Goal: Obtain resource: Download file/media

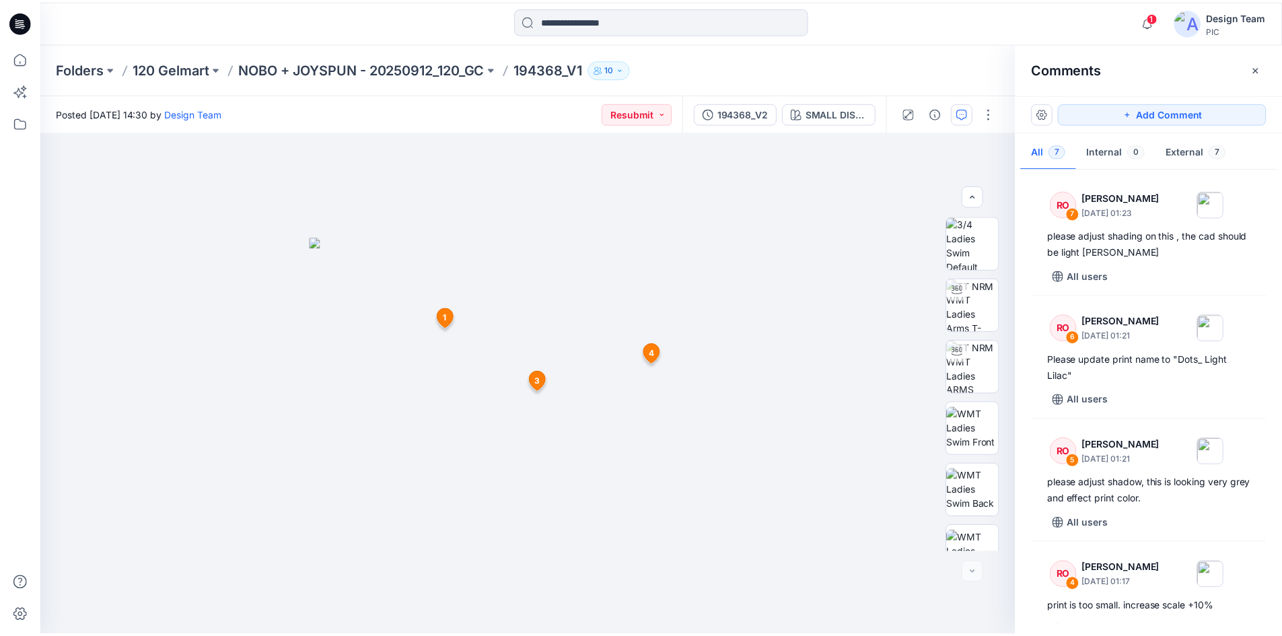
scroll to position [541, 0]
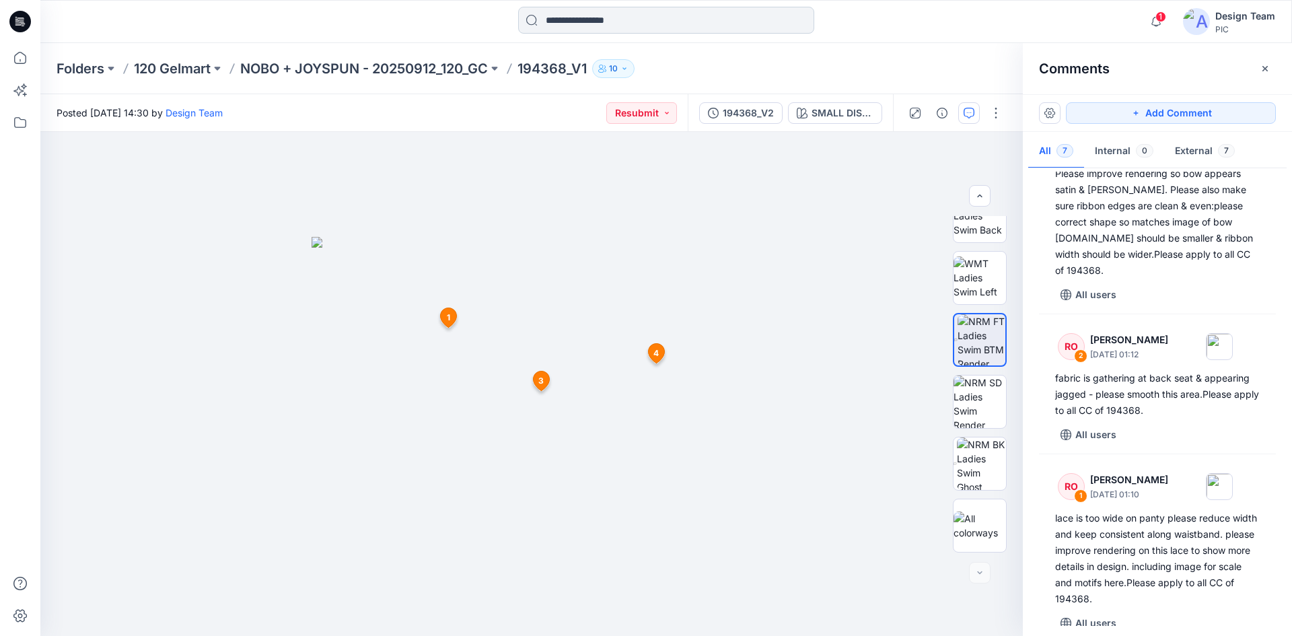
click at [579, 31] on input at bounding box center [666, 20] width 296 height 27
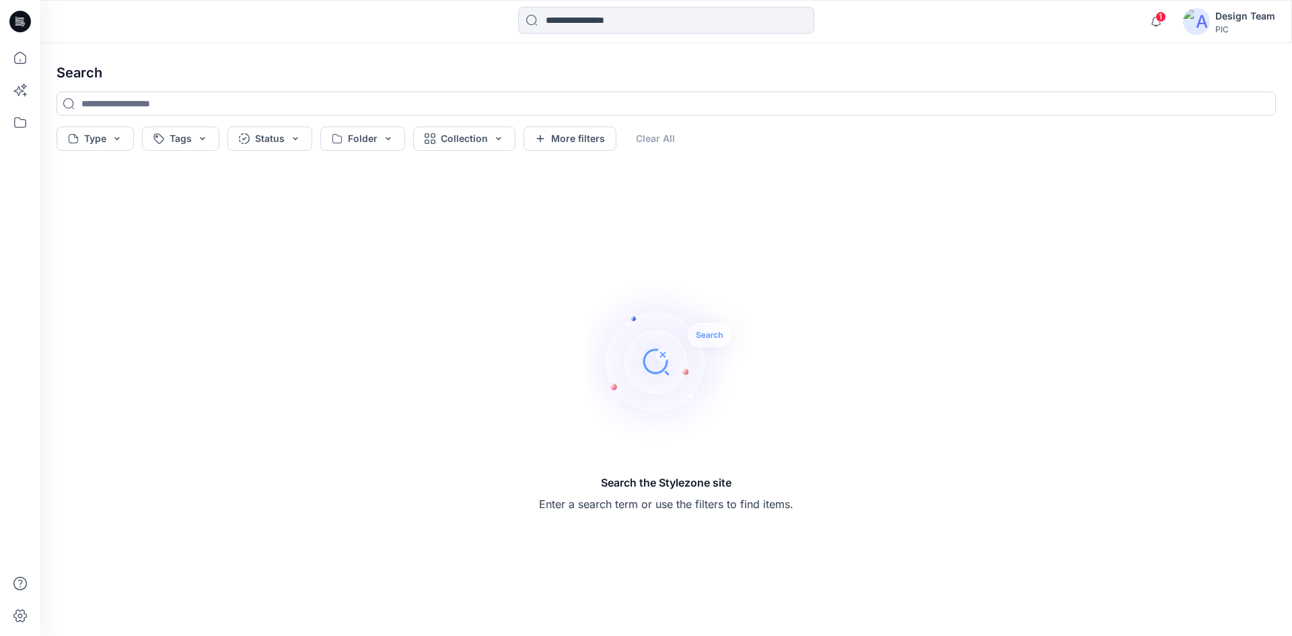
click at [28, 24] on icon at bounding box center [20, 22] width 22 height 22
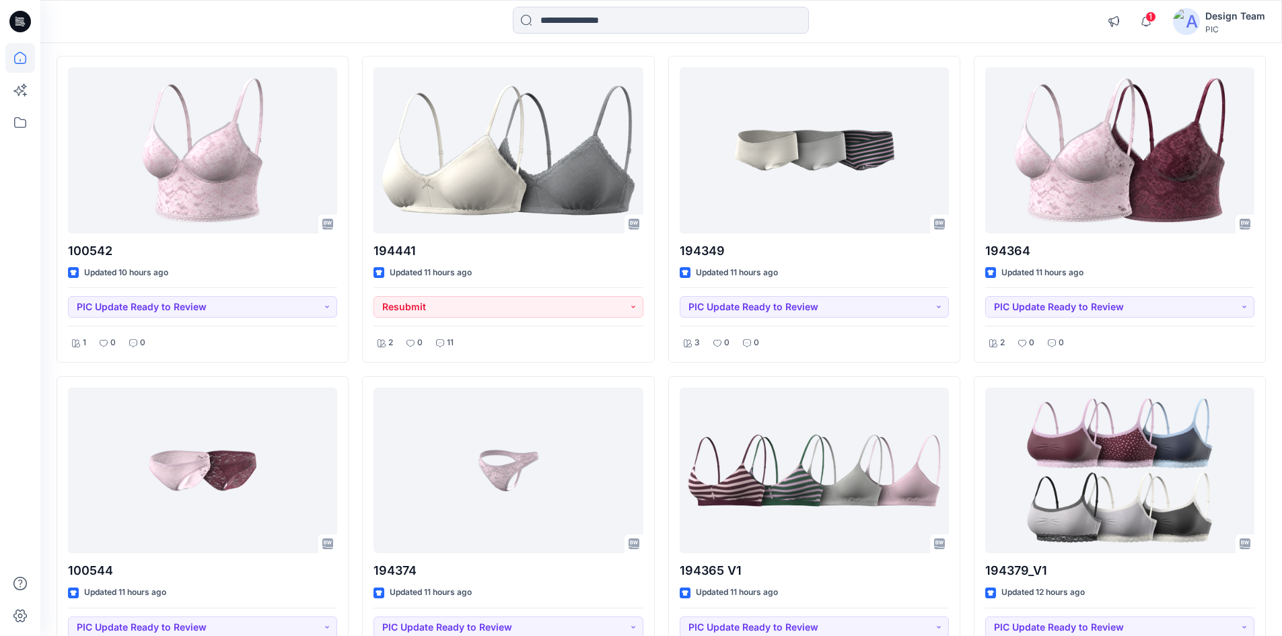
scroll to position [772, 0]
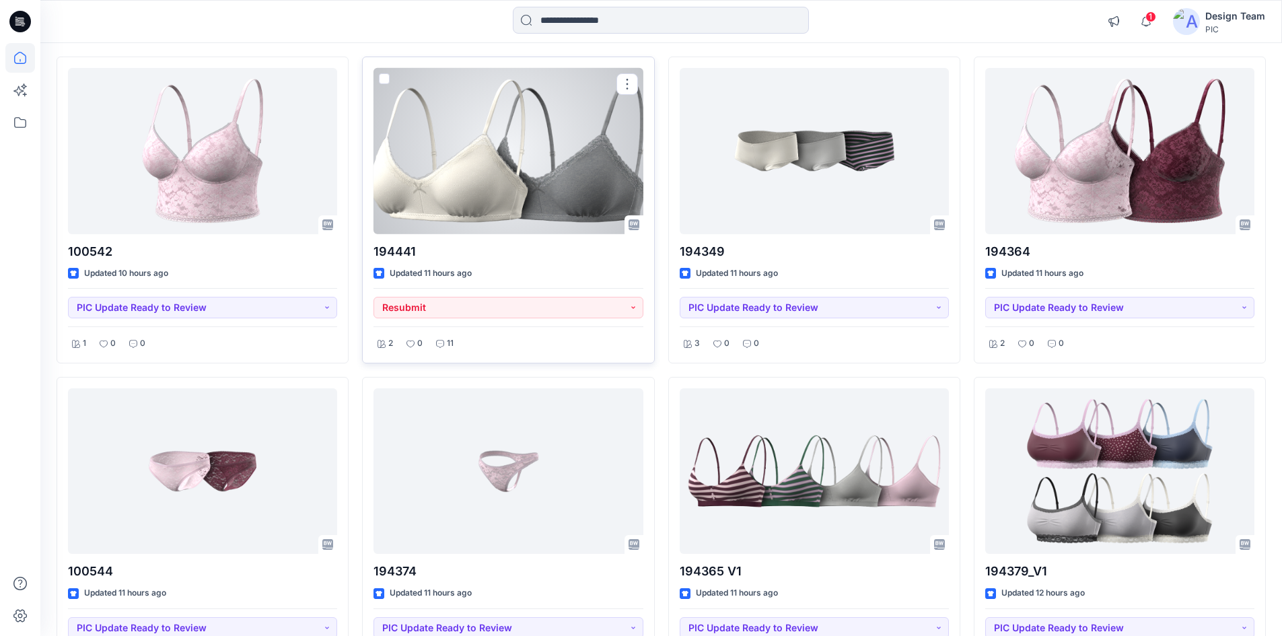
click at [456, 207] on div at bounding box center [507, 151] width 269 height 166
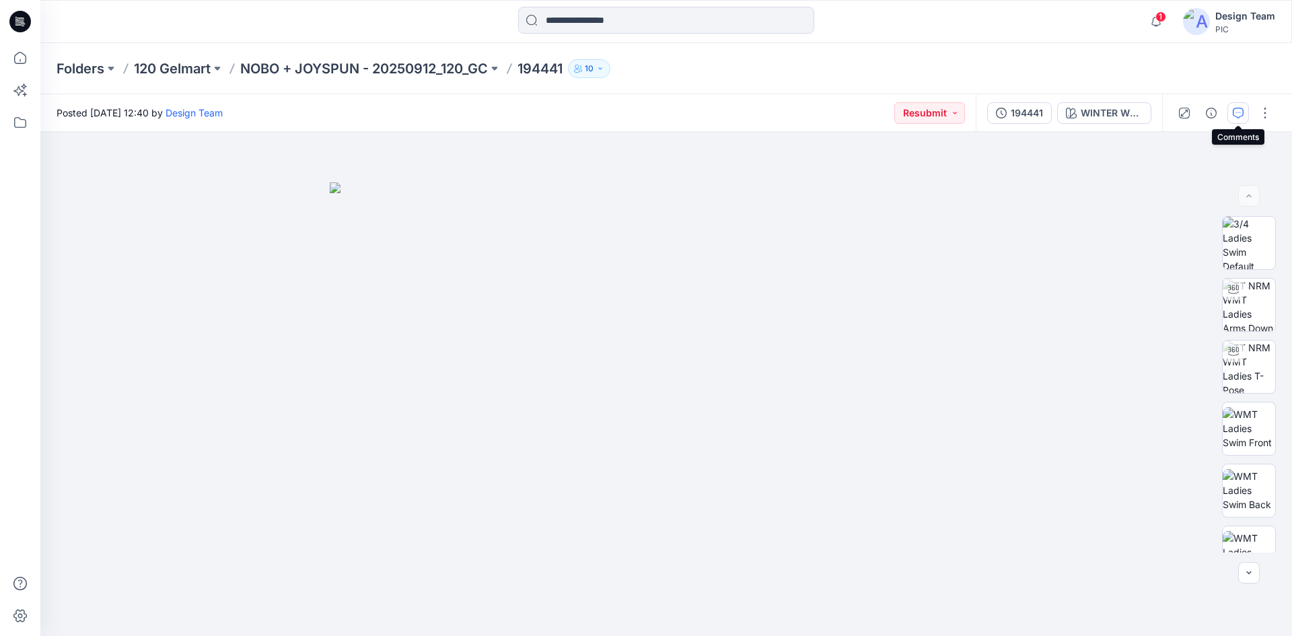
click at [1233, 120] on button "button" at bounding box center [1238, 113] width 22 height 22
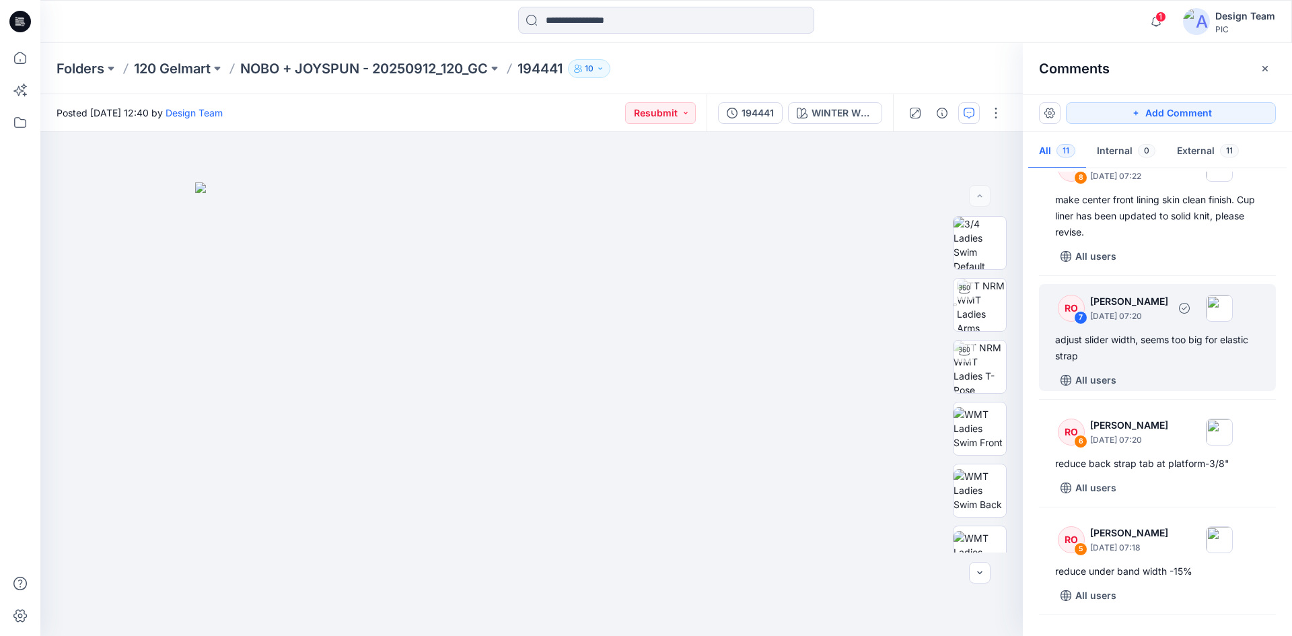
scroll to position [369, 0]
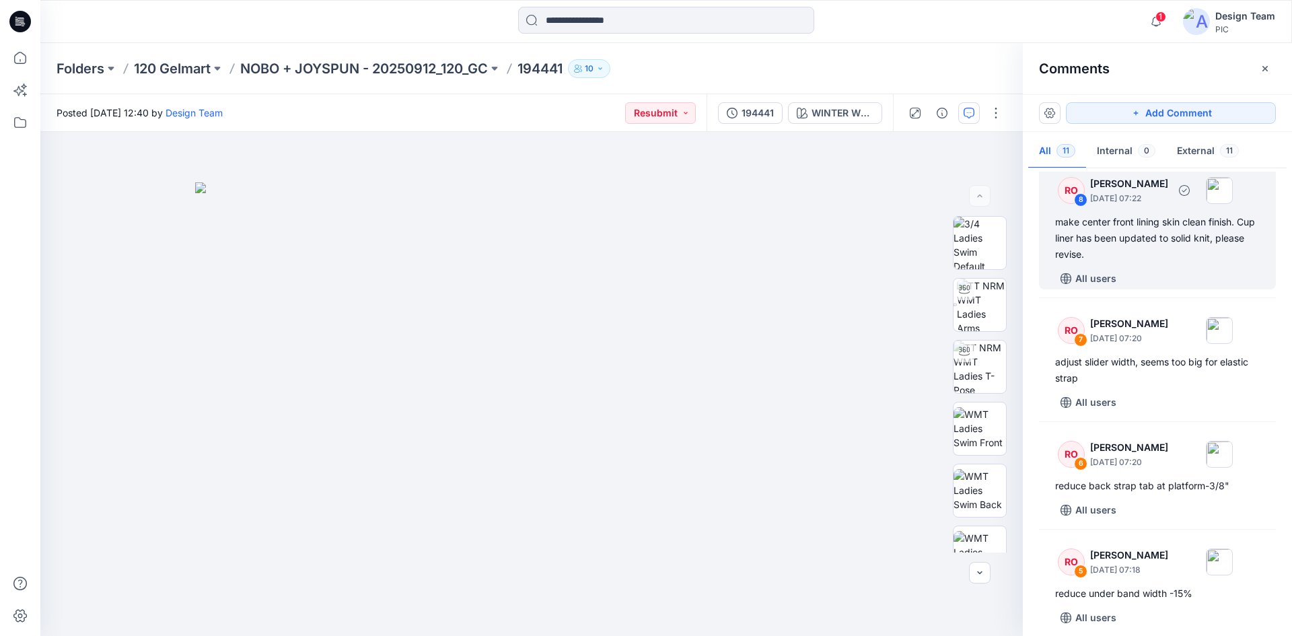
click at [1151, 289] on div "All users" at bounding box center [1165, 279] width 221 height 22
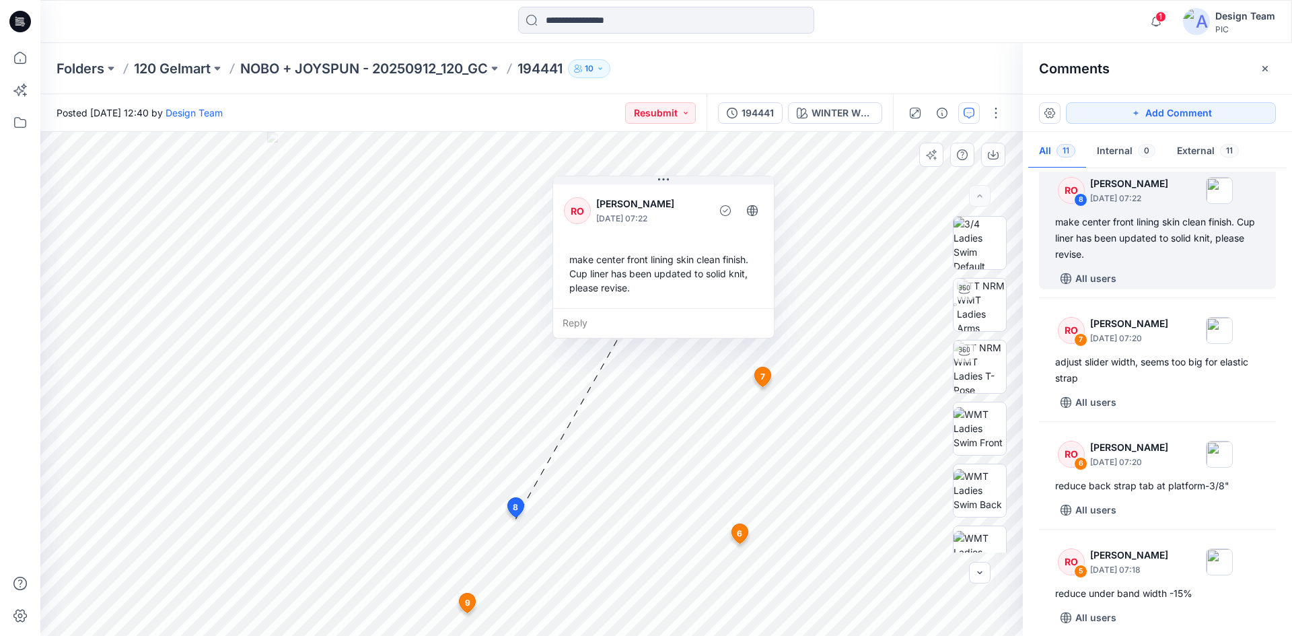
drag, startPoint x: 570, startPoint y: 475, endPoint x: 628, endPoint y: 256, distance: 226.8
click at [628, 256] on div "make center front lining skin clean finish. Cup liner has been updated to solid…" at bounding box center [663, 273] width 199 height 53
click at [595, 22] on input at bounding box center [666, 20] width 296 height 27
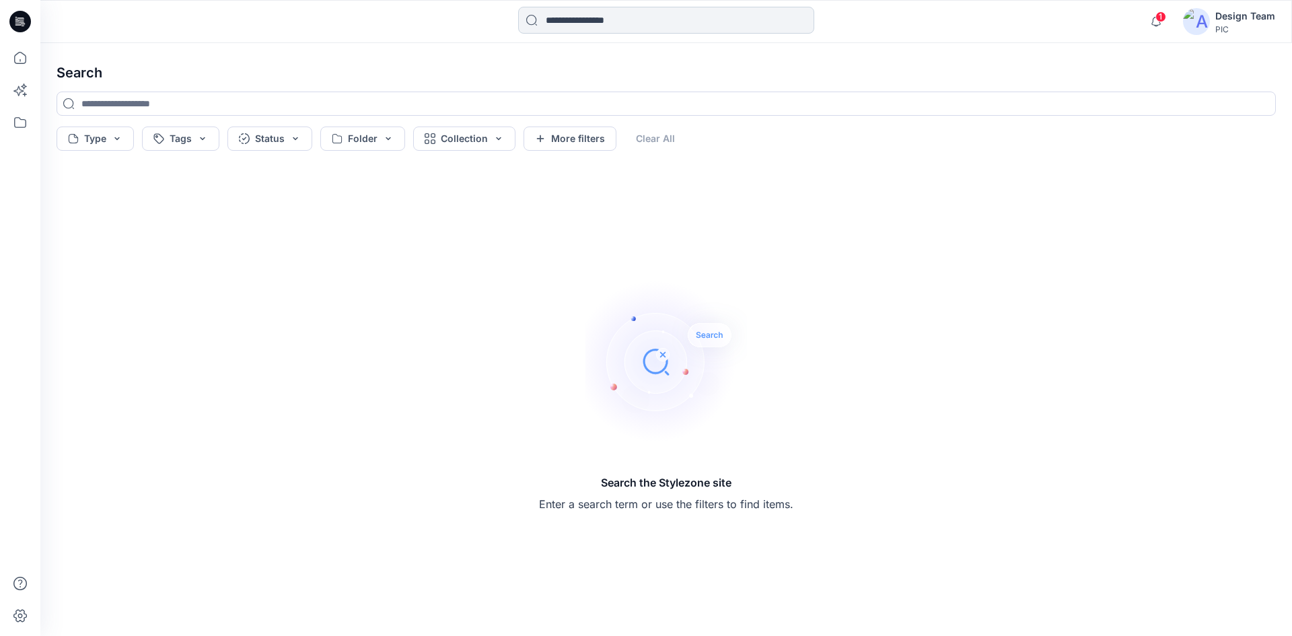
click at [548, 18] on input at bounding box center [666, 20] width 296 height 27
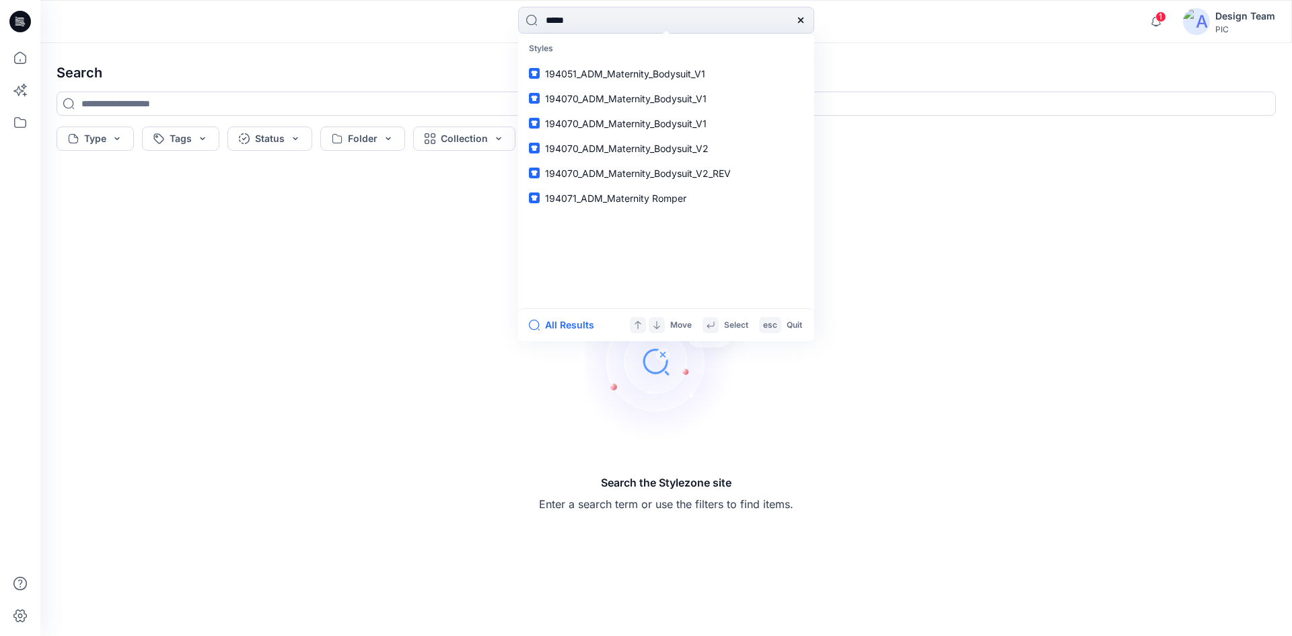
type input "******"
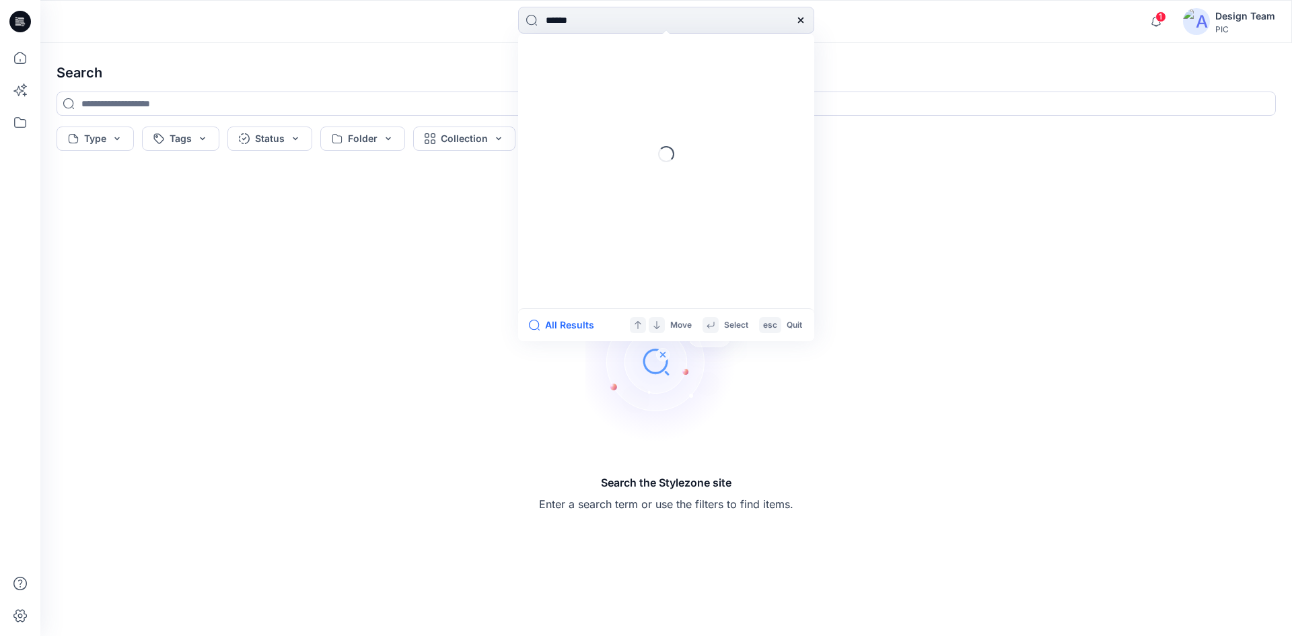
type input "******"
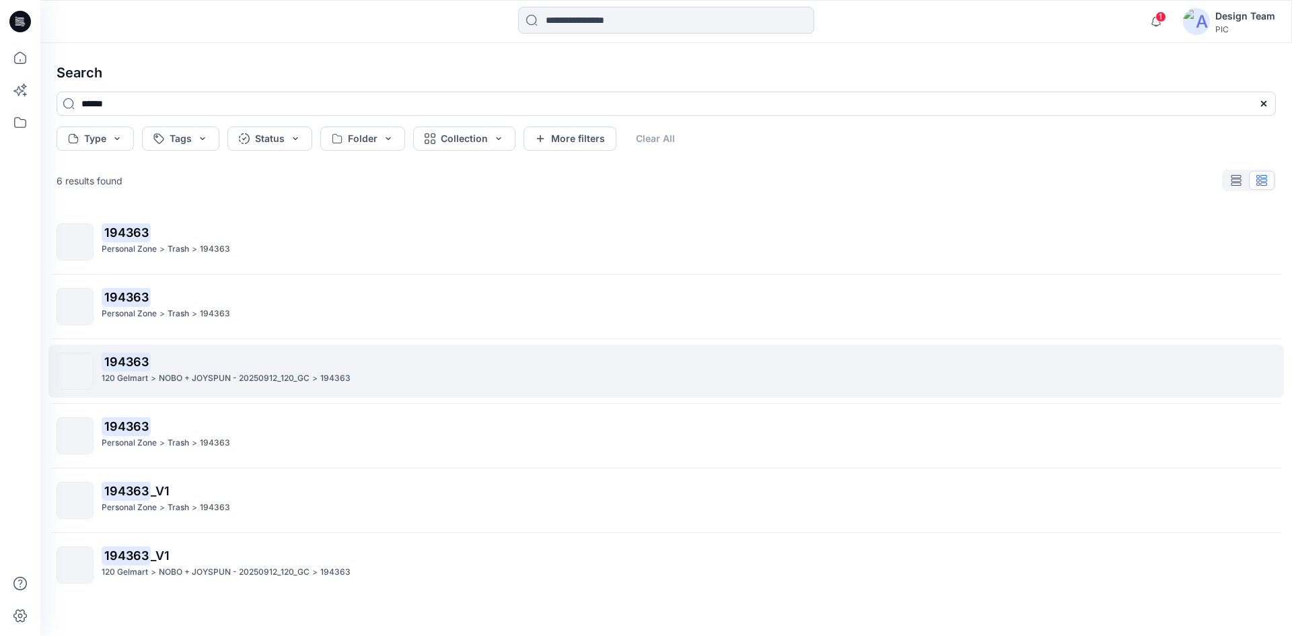
click at [296, 364] on p "194363" at bounding box center [688, 362] width 1173 height 19
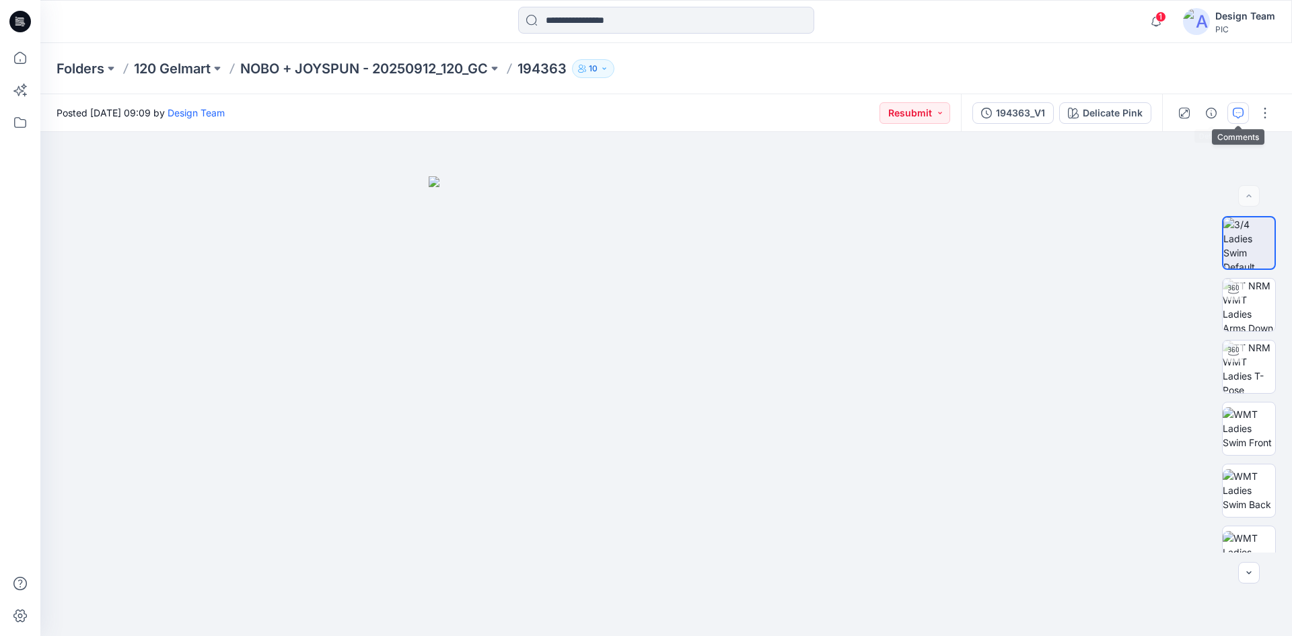
click at [1238, 113] on icon "button" at bounding box center [1237, 113] width 11 height 11
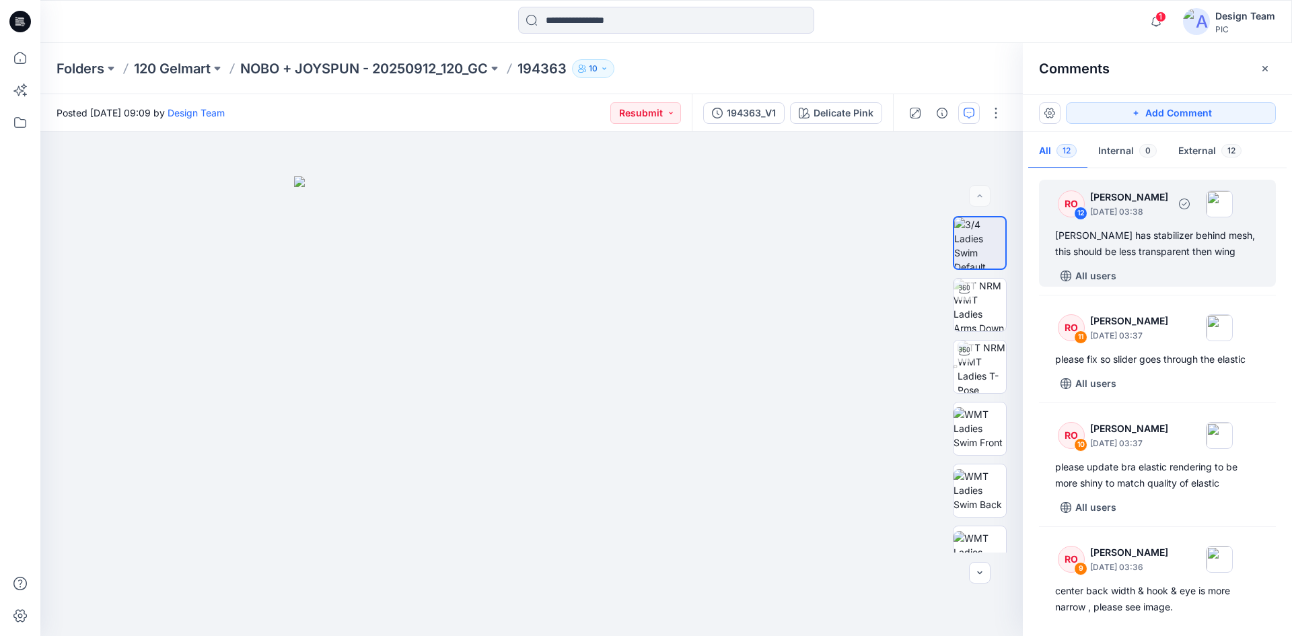
click at [1136, 268] on div "All users" at bounding box center [1165, 276] width 221 height 22
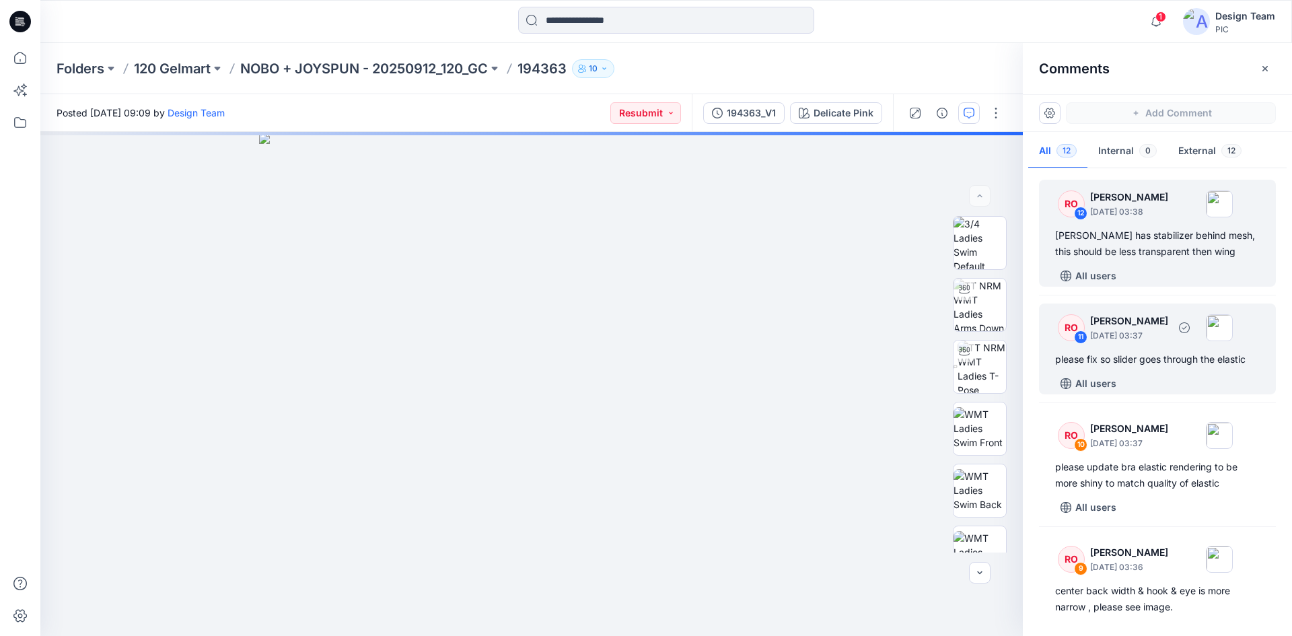
click at [1131, 364] on div "please fix so slider goes through the elastic" at bounding box center [1157, 359] width 205 height 16
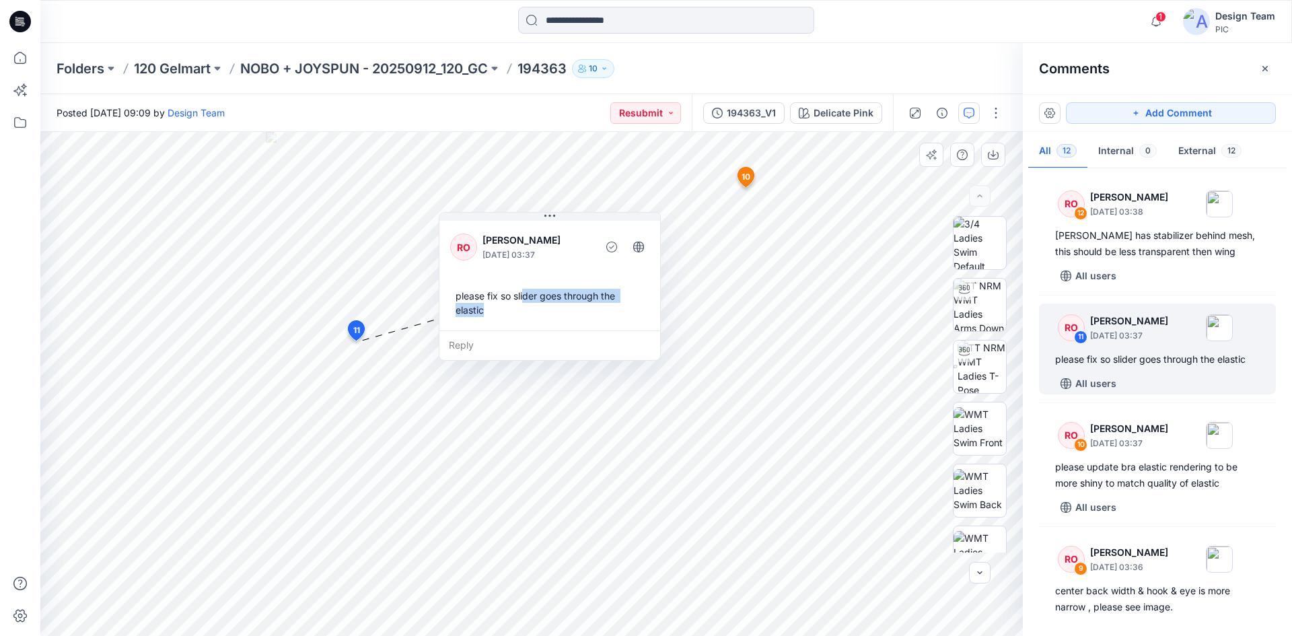
drag, startPoint x: 519, startPoint y: 309, endPoint x: 524, endPoint y: 303, distance: 8.2
click at [524, 303] on div "please fix so slider goes through the elastic" at bounding box center [549, 302] width 199 height 39
click at [502, 311] on div "please fix so slider goes through the elastic" at bounding box center [549, 302] width 199 height 39
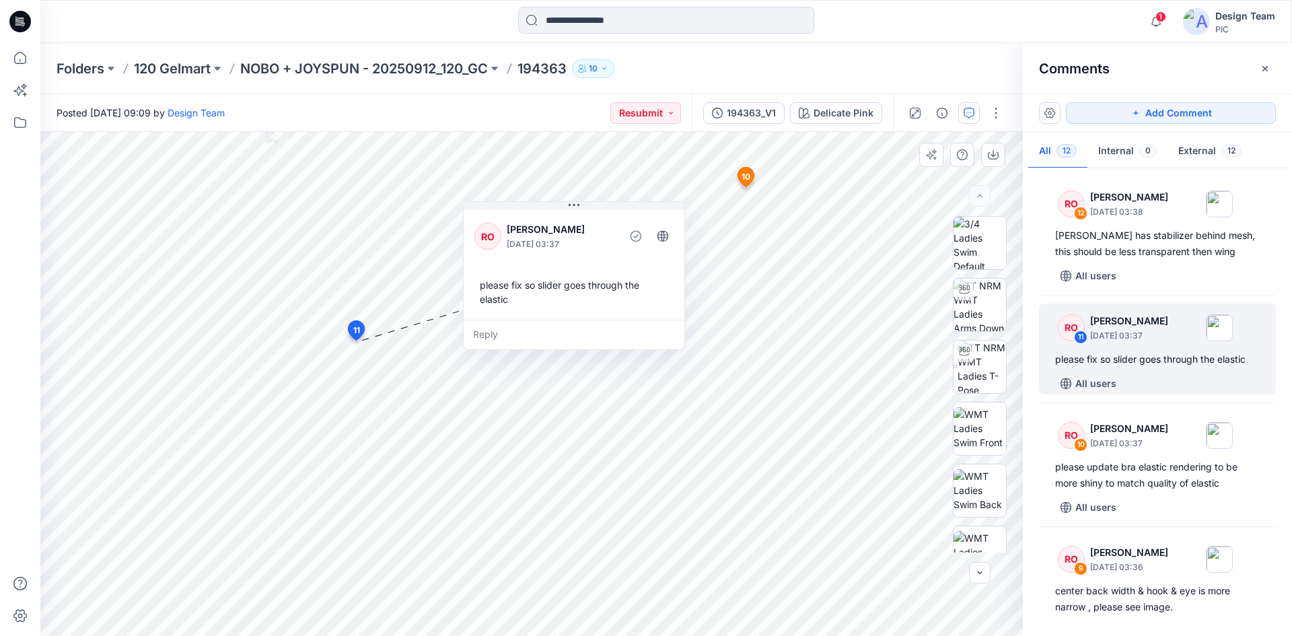
drag, startPoint x: 523, startPoint y: 324, endPoint x: 547, endPoint y: 313, distance: 26.5
click at [547, 313] on div "RO Raquel Ortiz October 01, 2025 03:37 please fix so slider goes through the el…" at bounding box center [574, 263] width 221 height 112
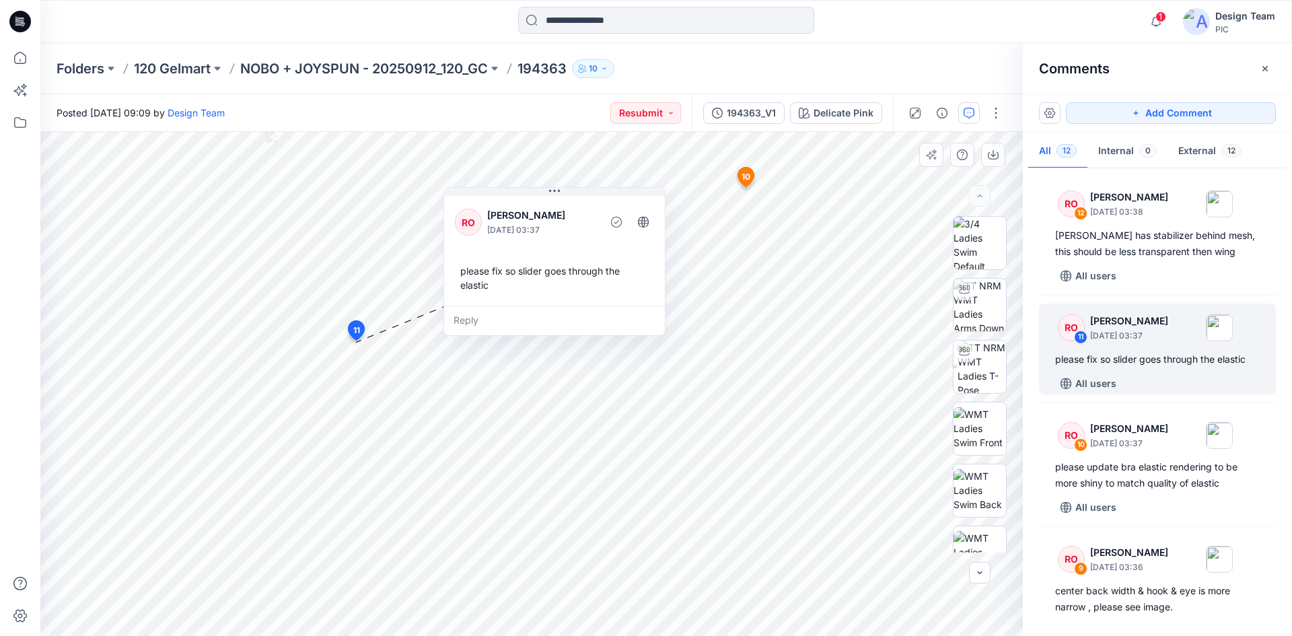
drag, startPoint x: 548, startPoint y: 312, endPoint x: 529, endPoint y: 298, distance: 24.1
click at [529, 298] on div "RO Raquel Ortiz October 01, 2025 03:37 please fix so slider goes through the el…" at bounding box center [554, 249] width 221 height 112
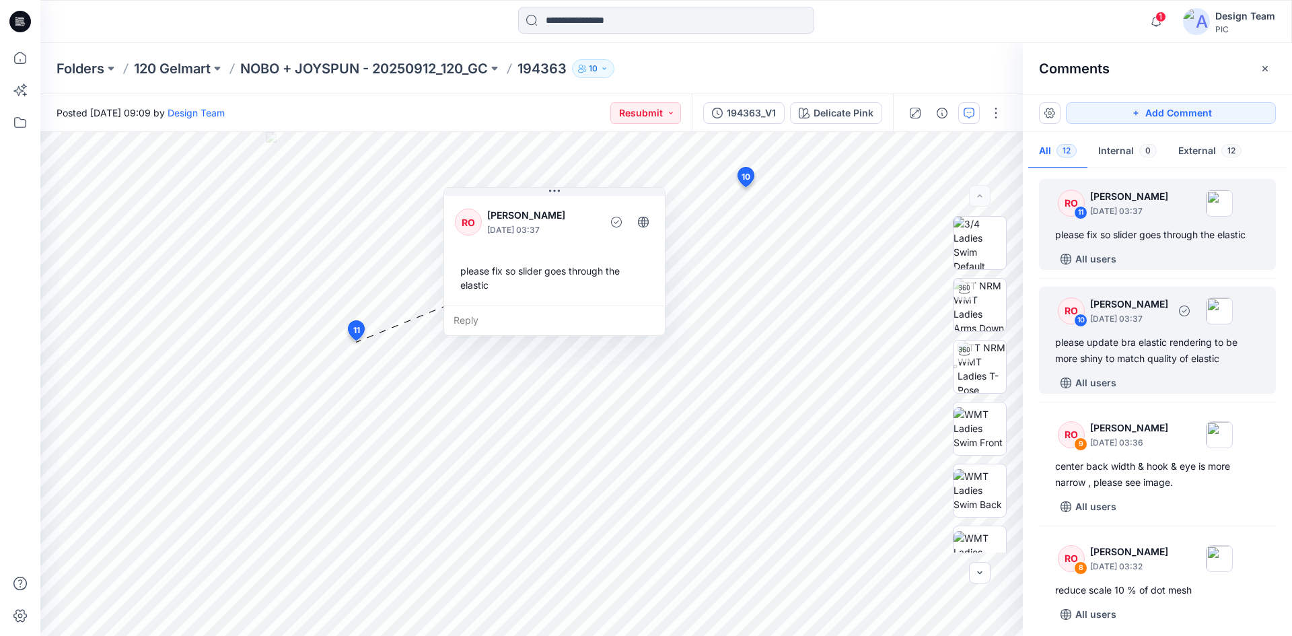
scroll to position [135, 0]
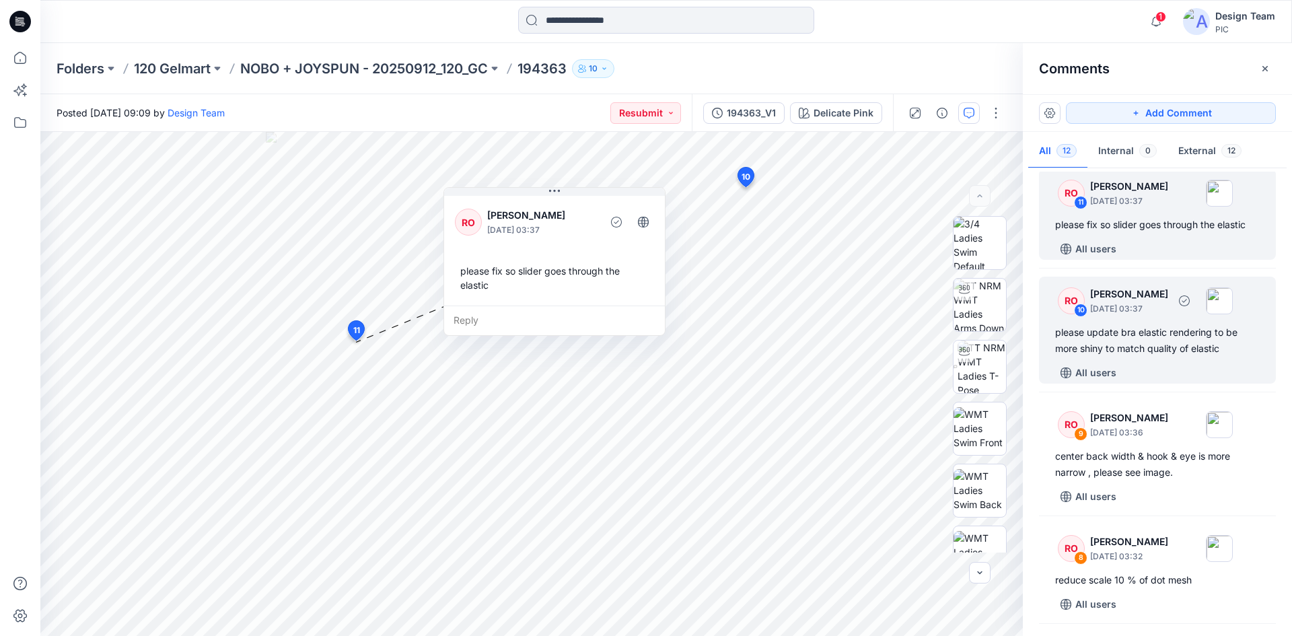
click at [1146, 354] on div "please update bra elastic rendering to be more shiny to match quality of elastic" at bounding box center [1157, 340] width 205 height 32
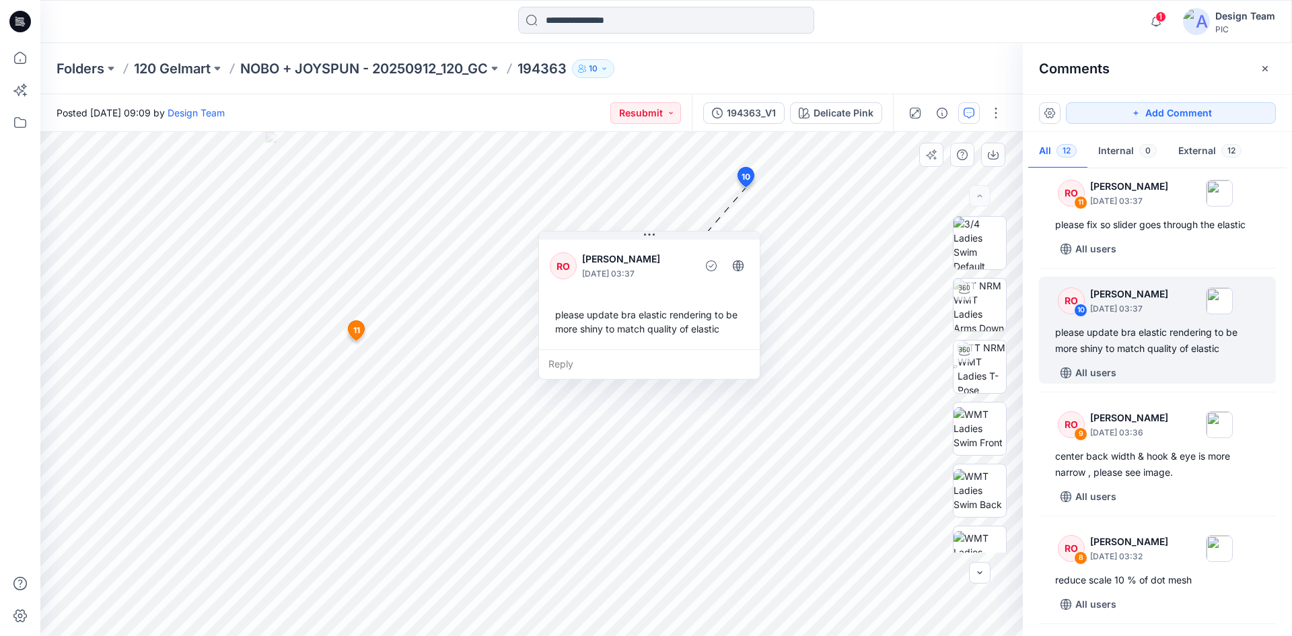
drag, startPoint x: 657, startPoint y: 311, endPoint x: 688, endPoint y: 318, distance: 31.5
click at [688, 318] on div "please update bra elastic rendering to be more shiny to match quality of elastic" at bounding box center [649, 321] width 199 height 39
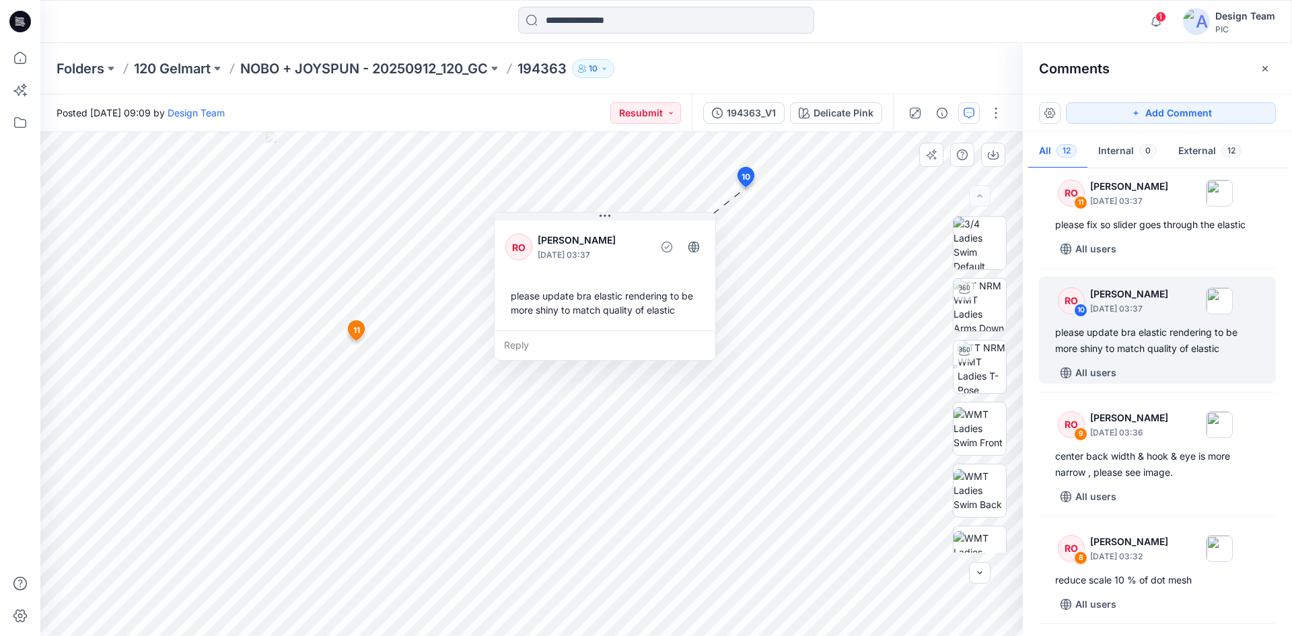
drag, startPoint x: 632, startPoint y: 297, endPoint x: 663, endPoint y: 307, distance: 32.5
click at [582, 285] on div "please update bra elastic rendering to be more shiny to match quality of elastic" at bounding box center [604, 302] width 199 height 39
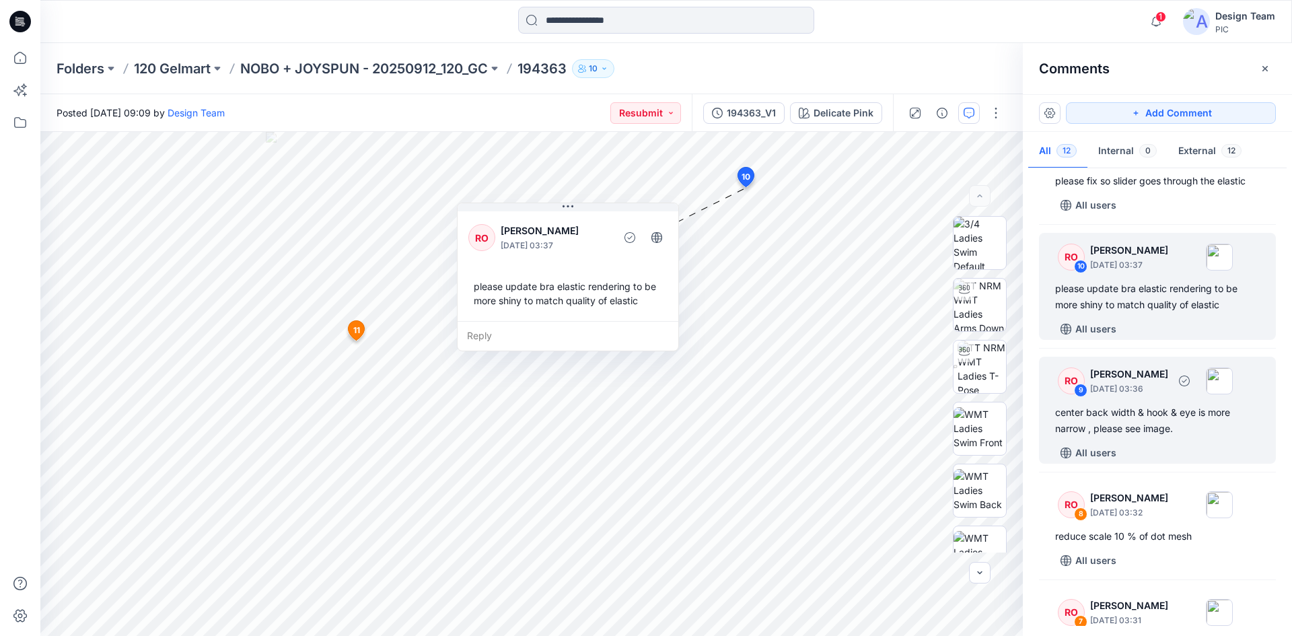
scroll to position [202, 0]
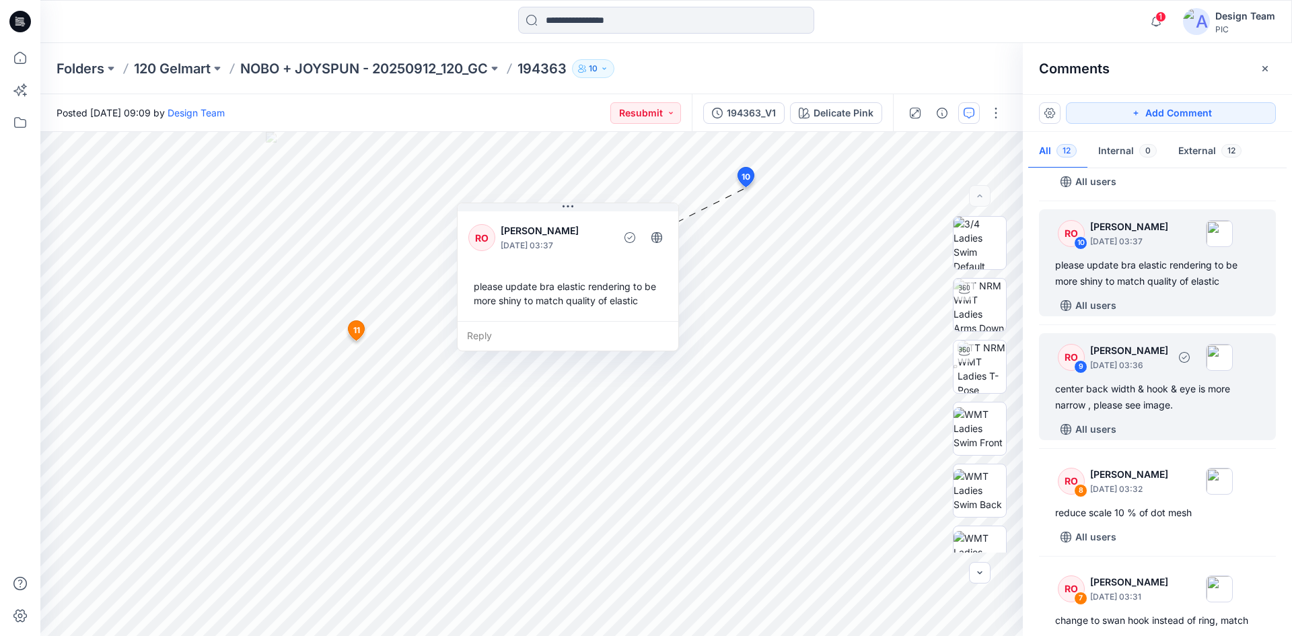
click at [1125, 396] on div "center back width & hook & eye is more narrow , please see image." at bounding box center [1157, 397] width 205 height 32
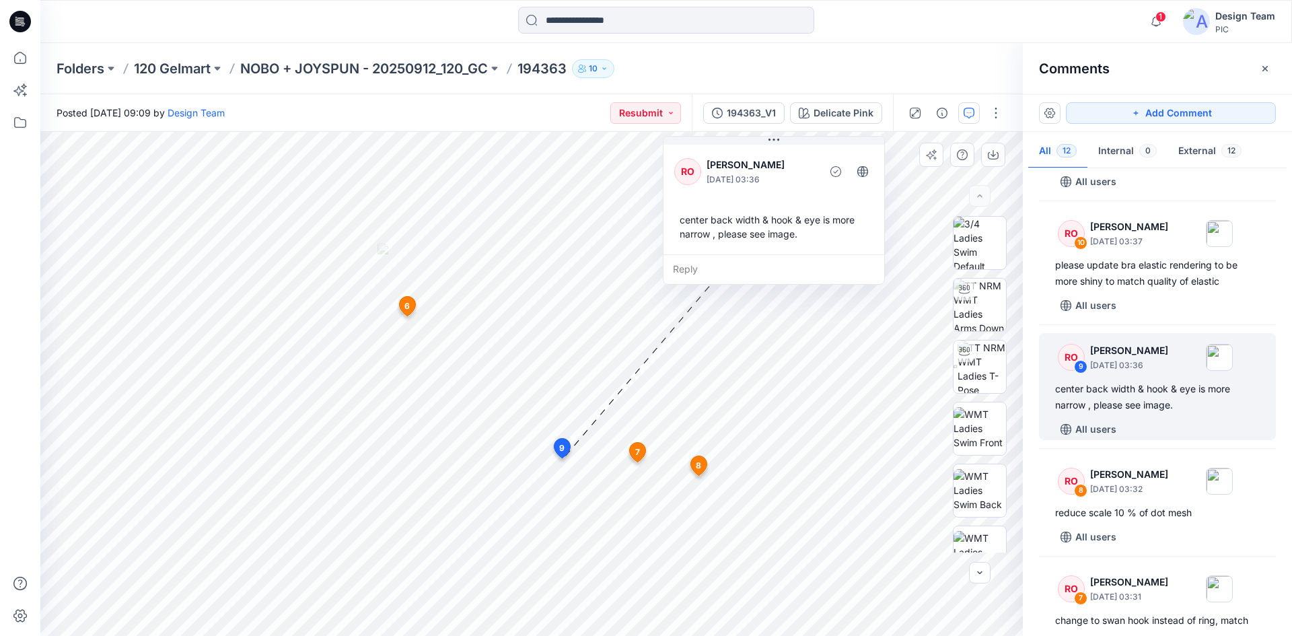
drag, startPoint x: 585, startPoint y: 332, endPoint x: 711, endPoint y: 225, distance: 165.6
click at [711, 225] on div "center back width & hook & eye is more narrow , please see image." at bounding box center [773, 226] width 199 height 39
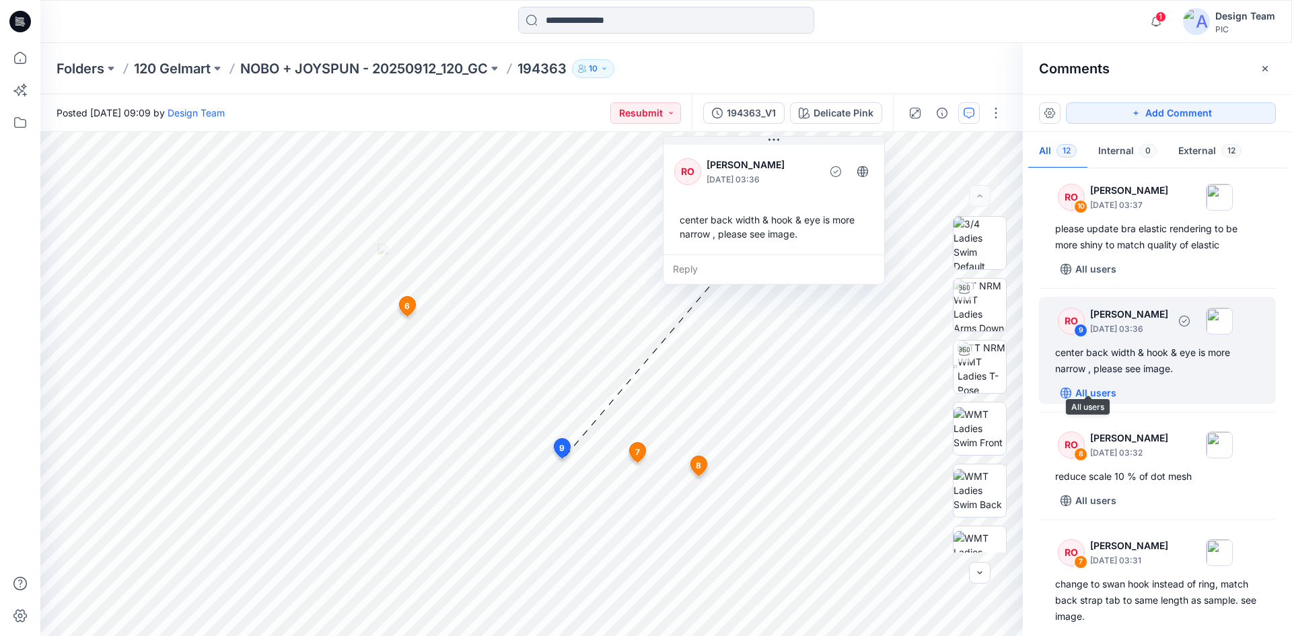
scroll to position [269, 0]
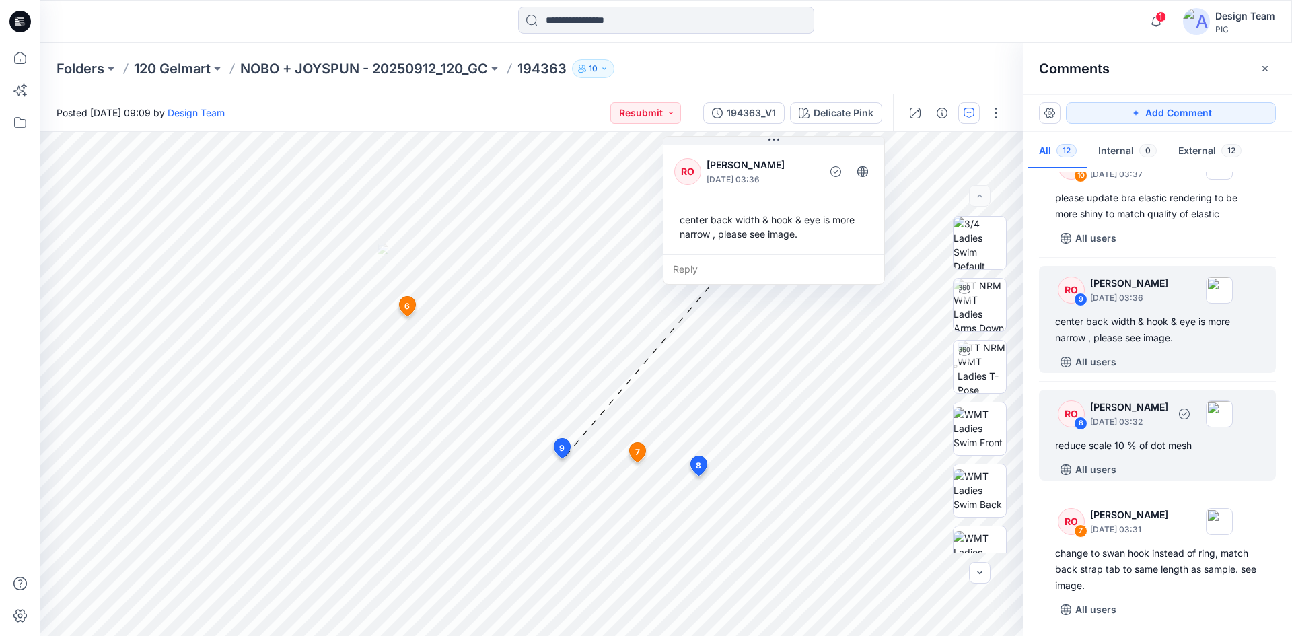
click at [1136, 431] on div "RO 8 Raquel Ortiz October 01, 2025 03:32" at bounding box center [1140, 413] width 186 height 37
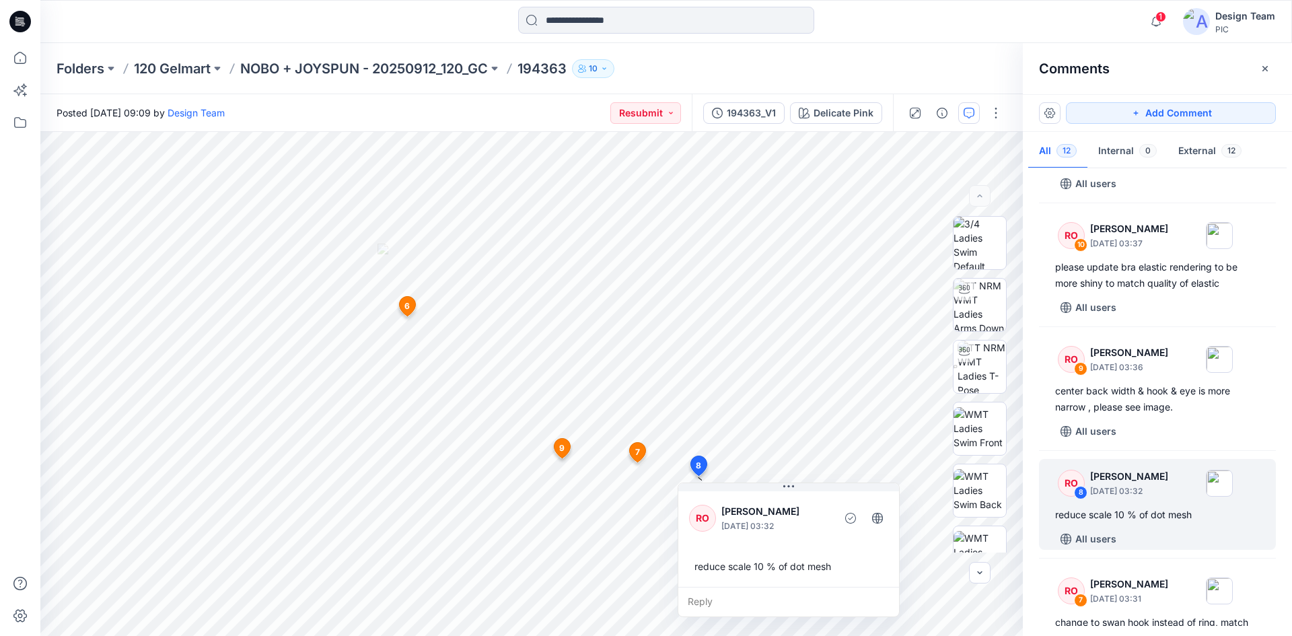
scroll to position [202, 0]
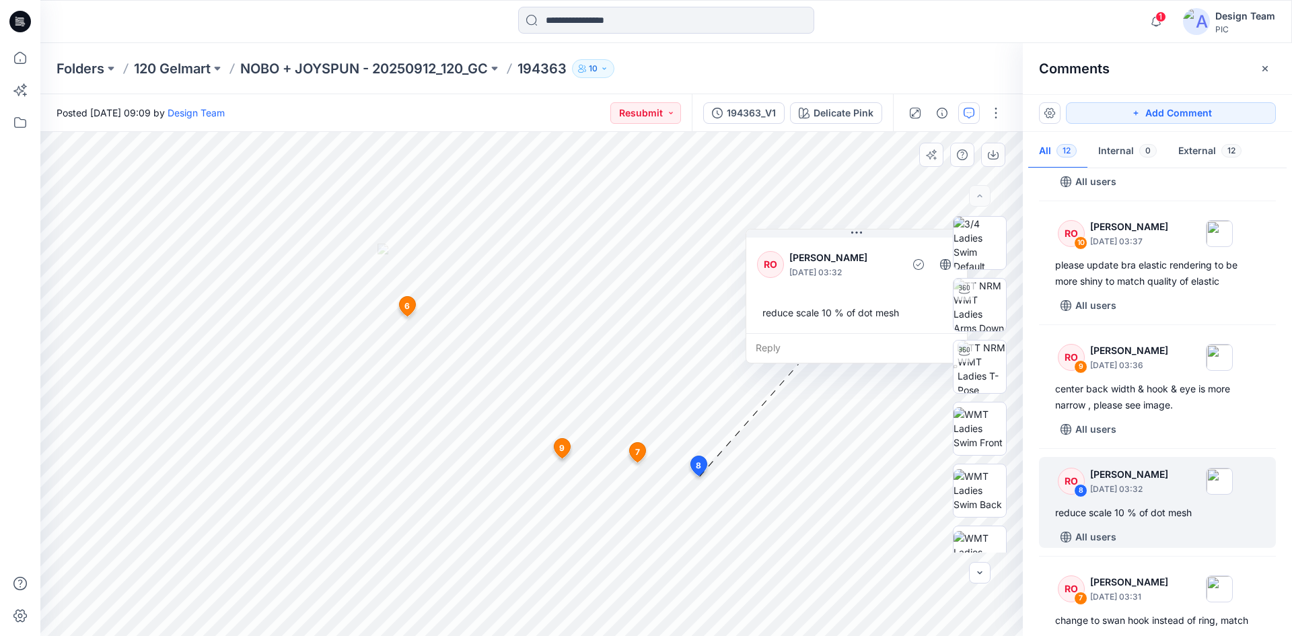
drag, startPoint x: 716, startPoint y: 542, endPoint x: 783, endPoint y: 289, distance: 262.2
click at [783, 289] on div "RO Raquel Ortiz October 01, 2025 03:32 reduce scale 10 % of dot mesh" at bounding box center [856, 284] width 221 height 98
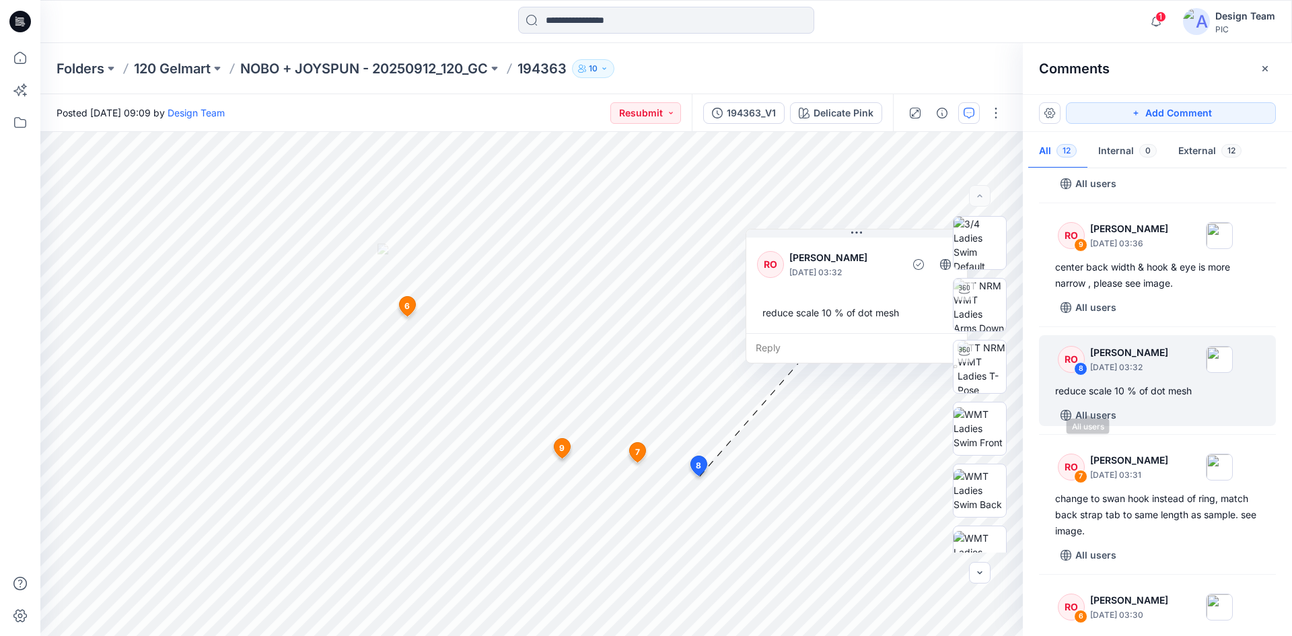
scroll to position [336, 0]
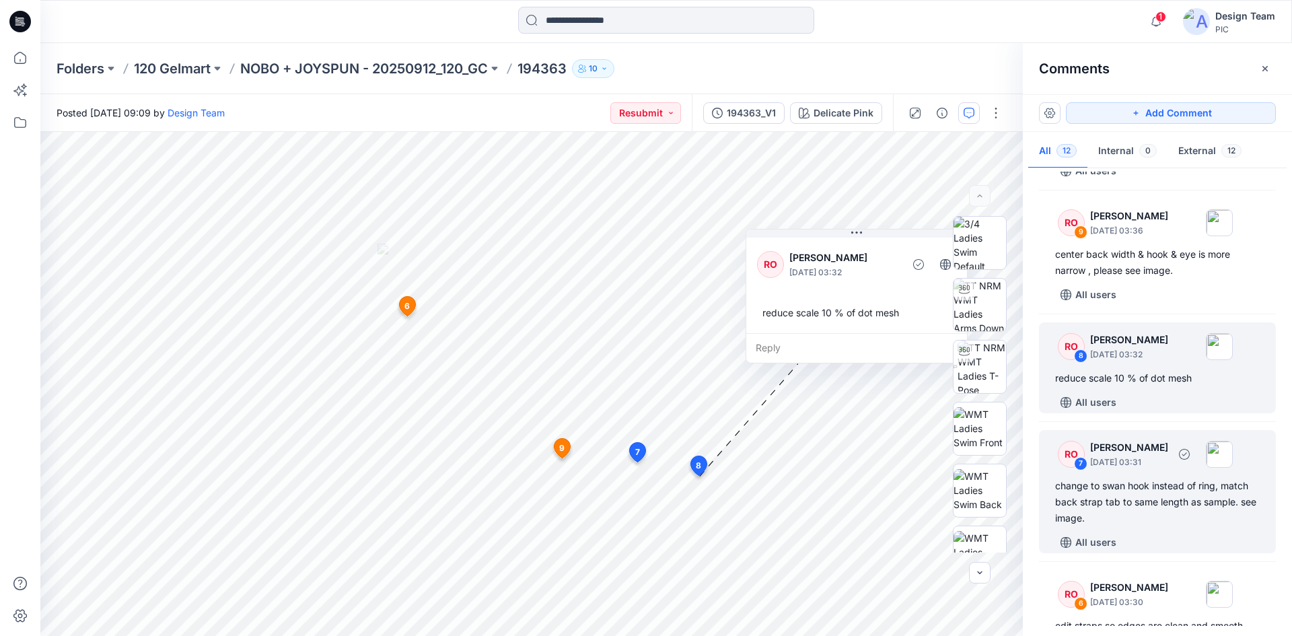
click at [1146, 474] on div "RO 7 Raquel Ortiz October 01, 2025 03:31 change to swan hook instead of ring, m…" at bounding box center [1157, 491] width 237 height 123
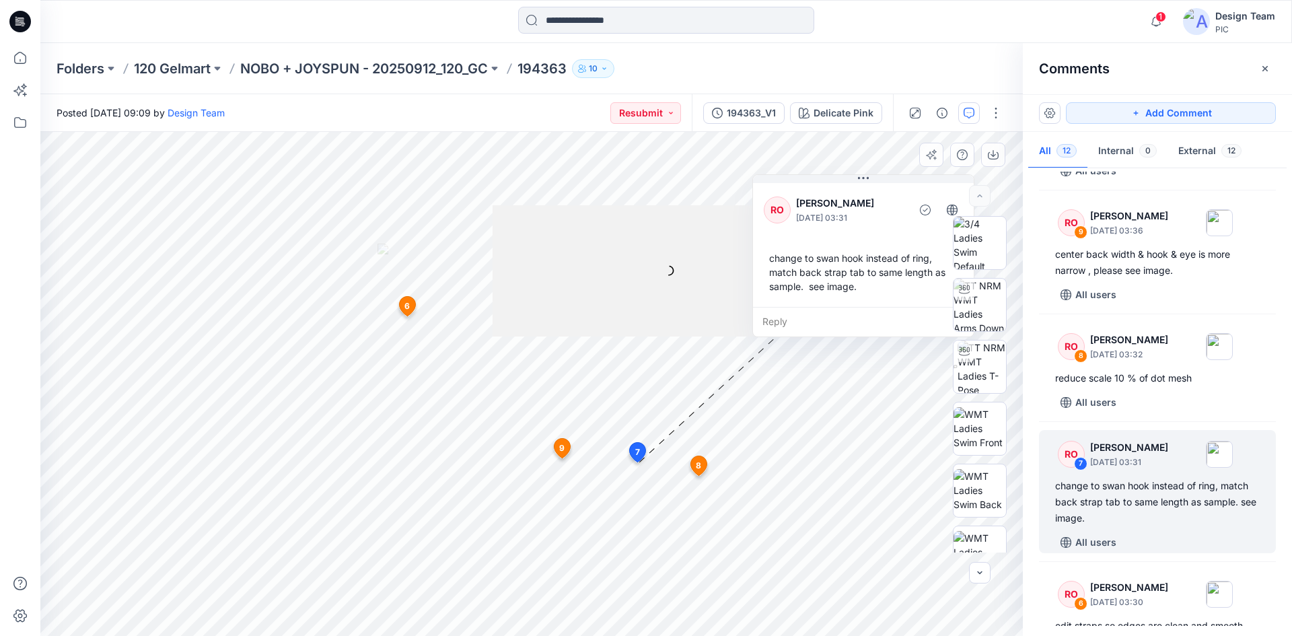
drag, startPoint x: 710, startPoint y: 511, endPoint x: 846, endPoint y: 217, distance: 324.5
click at [846, 217] on p "[DATE] 03:31" at bounding box center [851, 217] width 110 height 13
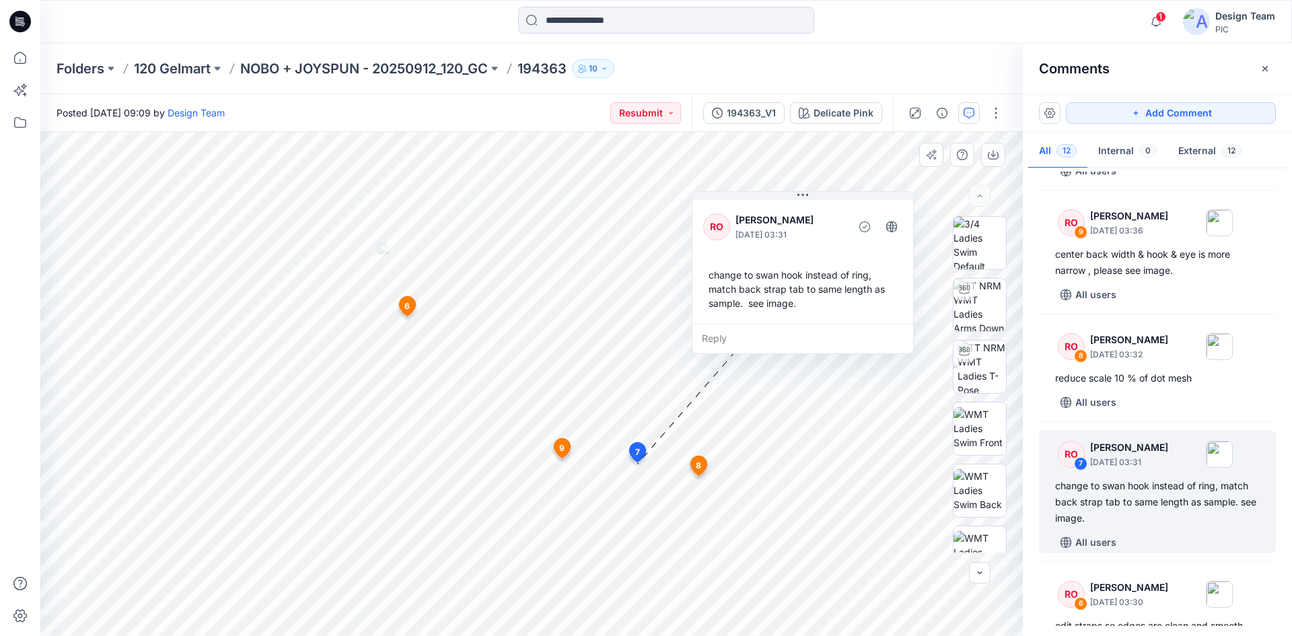
drag, startPoint x: 804, startPoint y: 295, endPoint x: 743, endPoint y: 311, distance: 62.8
click at [743, 311] on div "change to swan hook instead of ring, match back strap tab to same length as sam…" at bounding box center [802, 288] width 199 height 53
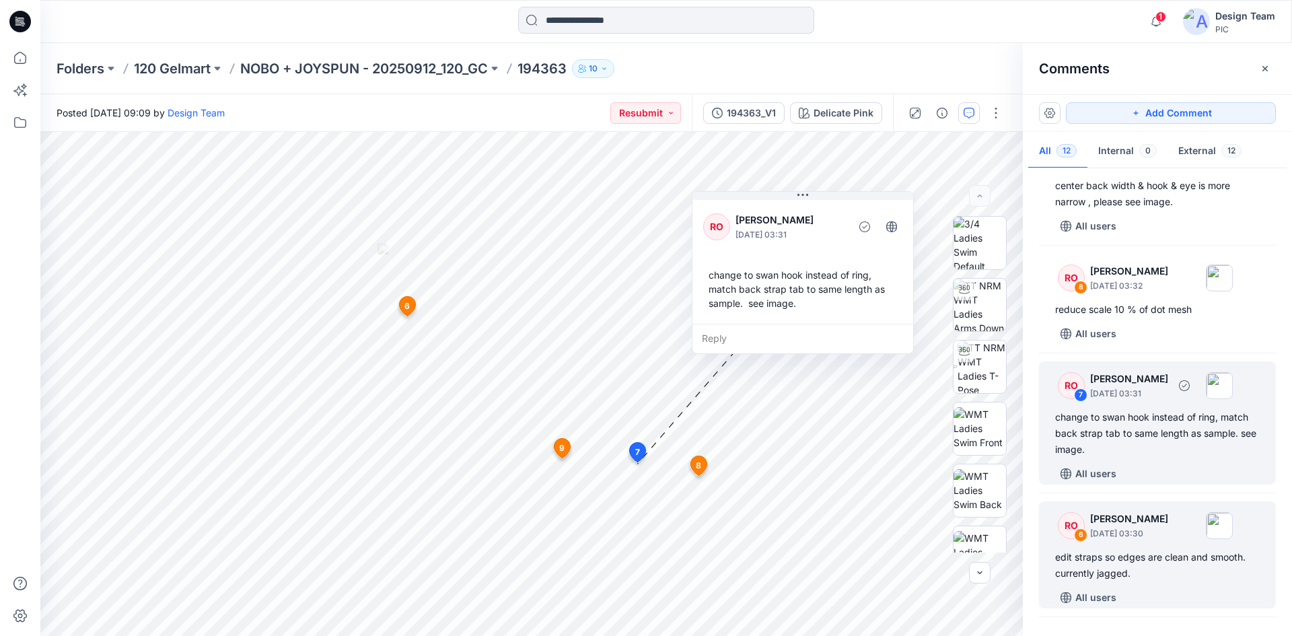
scroll to position [471, 0]
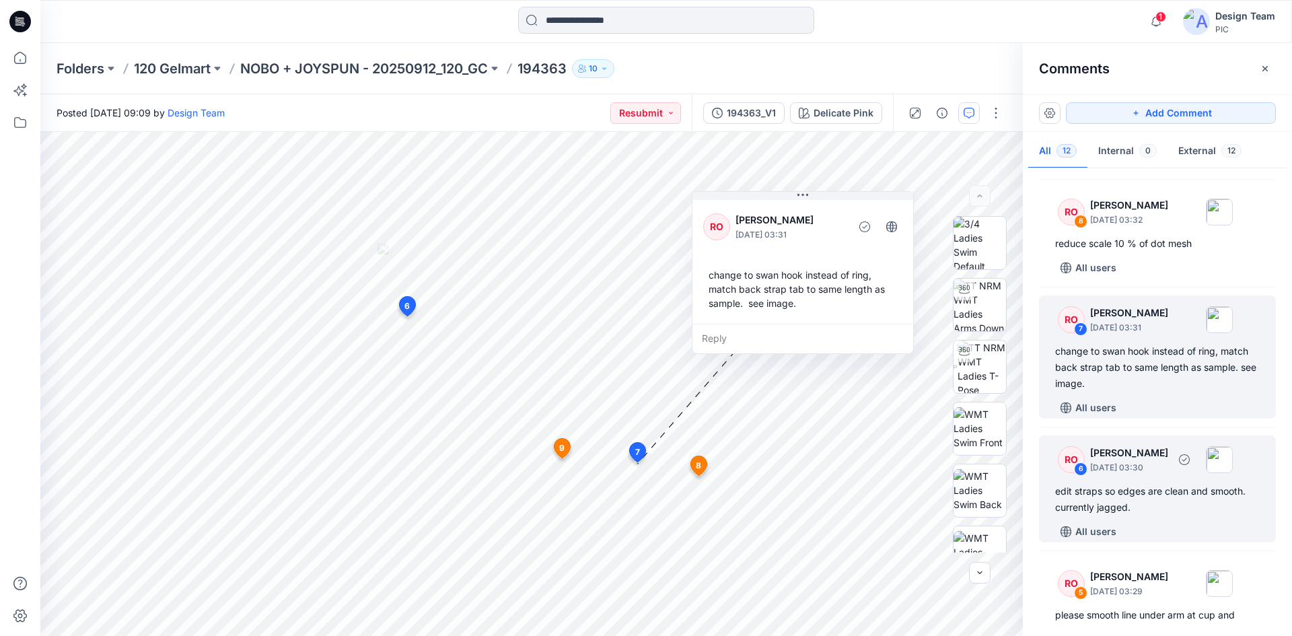
click at [1128, 459] on p "[PERSON_NAME]" at bounding box center [1129, 453] width 78 height 16
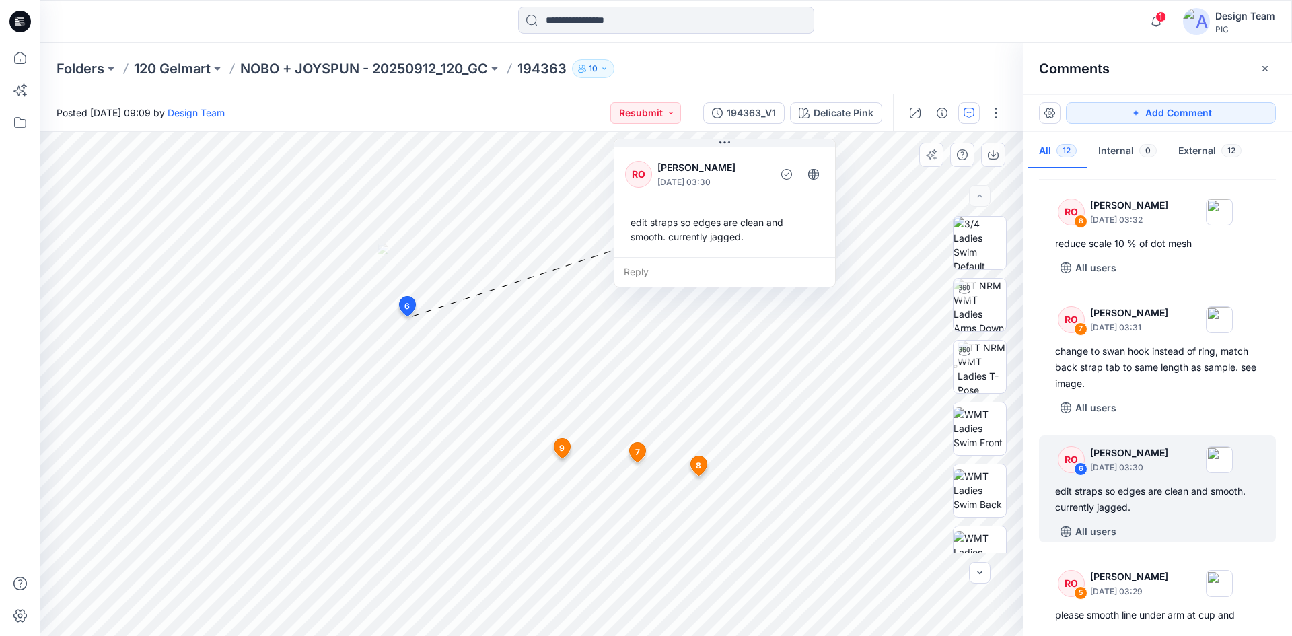
drag, startPoint x: 476, startPoint y: 381, endPoint x: 704, endPoint y: 198, distance: 292.4
click at [704, 198] on div "RO Raquel Ortiz October 01, 2025 03:30 edit straps so edges are clean and smoot…" at bounding box center [724, 201] width 221 height 112
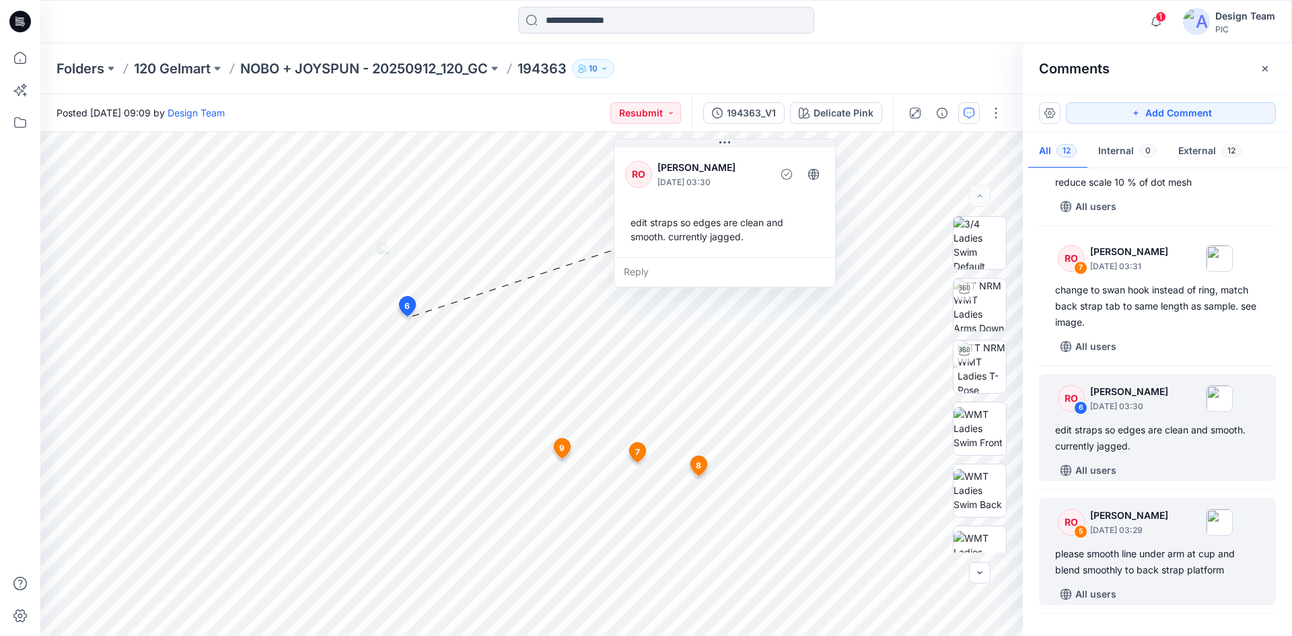
scroll to position [605, 0]
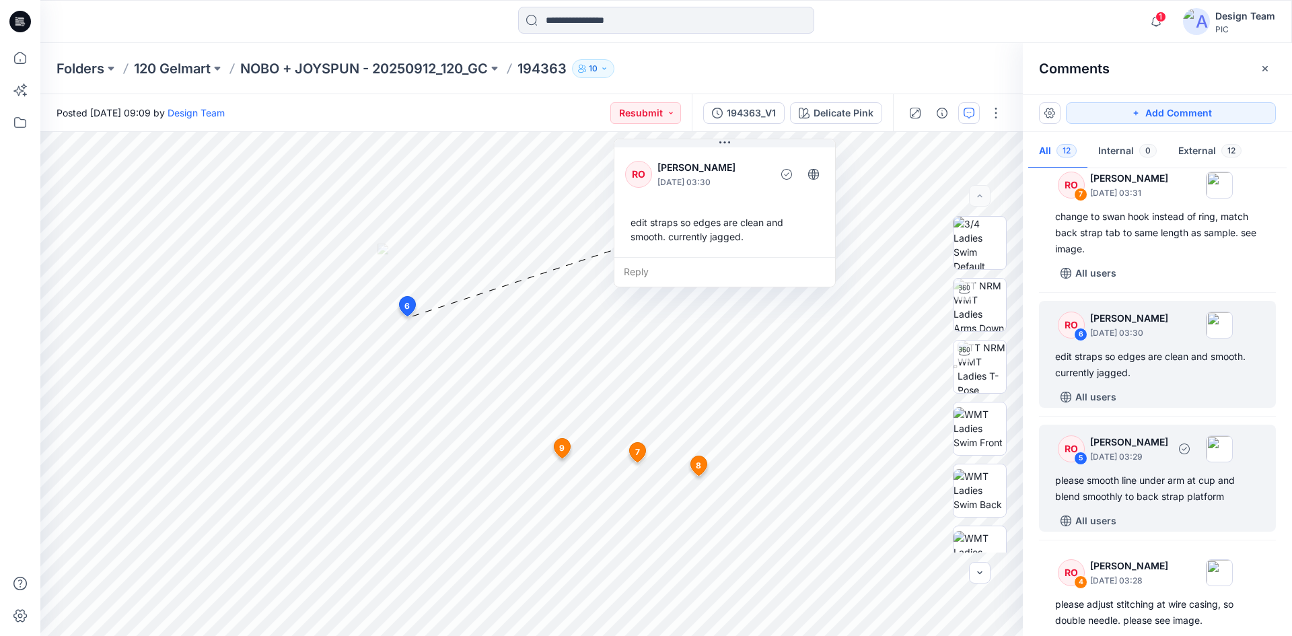
click at [1137, 467] on div "RO 5 Raquel Ortiz October 01, 2025 03:29 please smooth line under arm at cup an…" at bounding box center [1157, 477] width 237 height 107
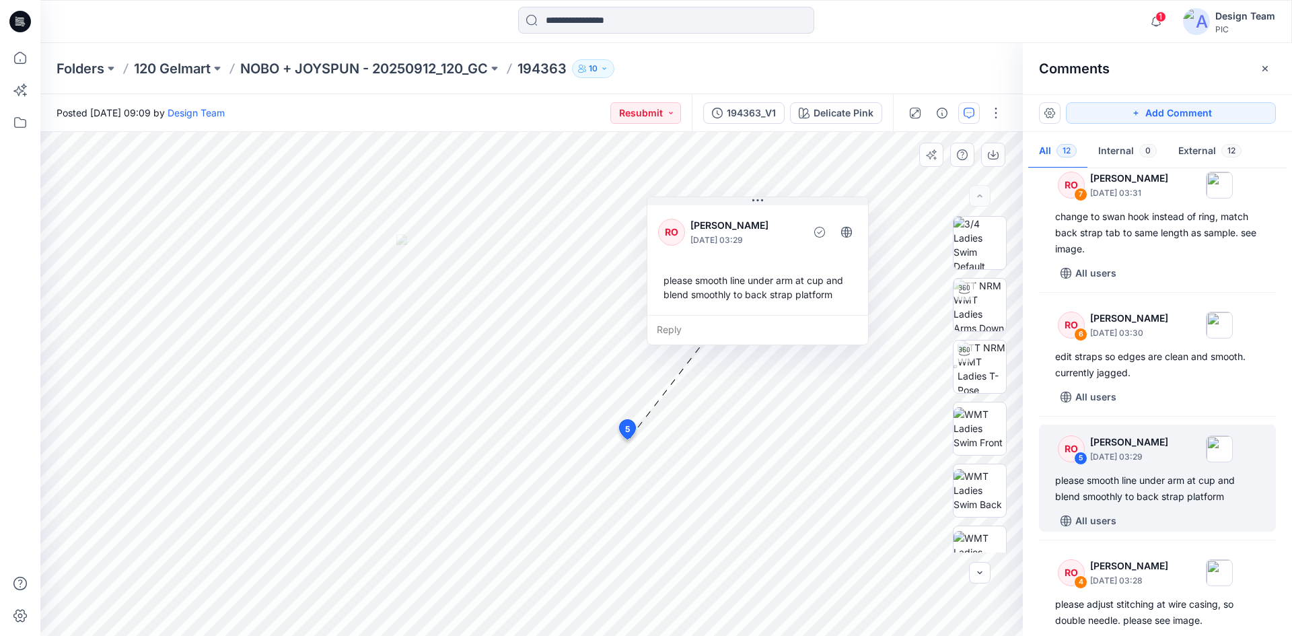
drag, startPoint x: 685, startPoint y: 328, endPoint x: 688, endPoint y: 315, distance: 13.7
click at [688, 315] on div "Reply" at bounding box center [757, 330] width 221 height 30
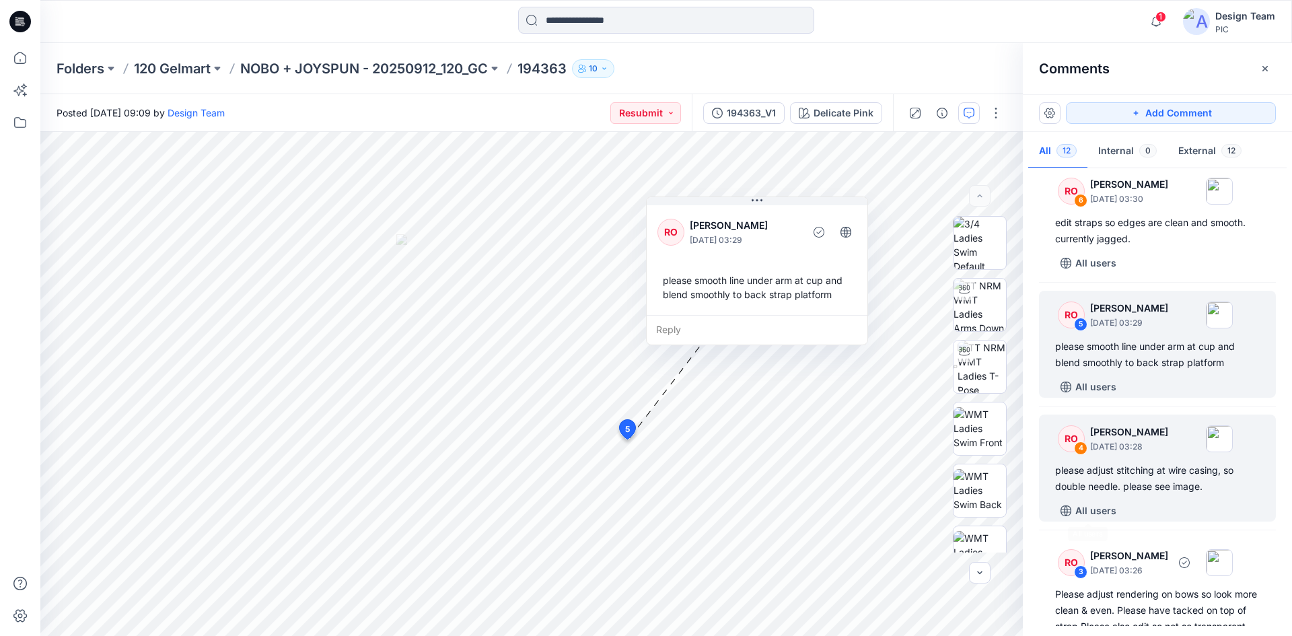
scroll to position [740, 0]
click at [1132, 439] on p "[DATE] 03:28" at bounding box center [1129, 445] width 78 height 13
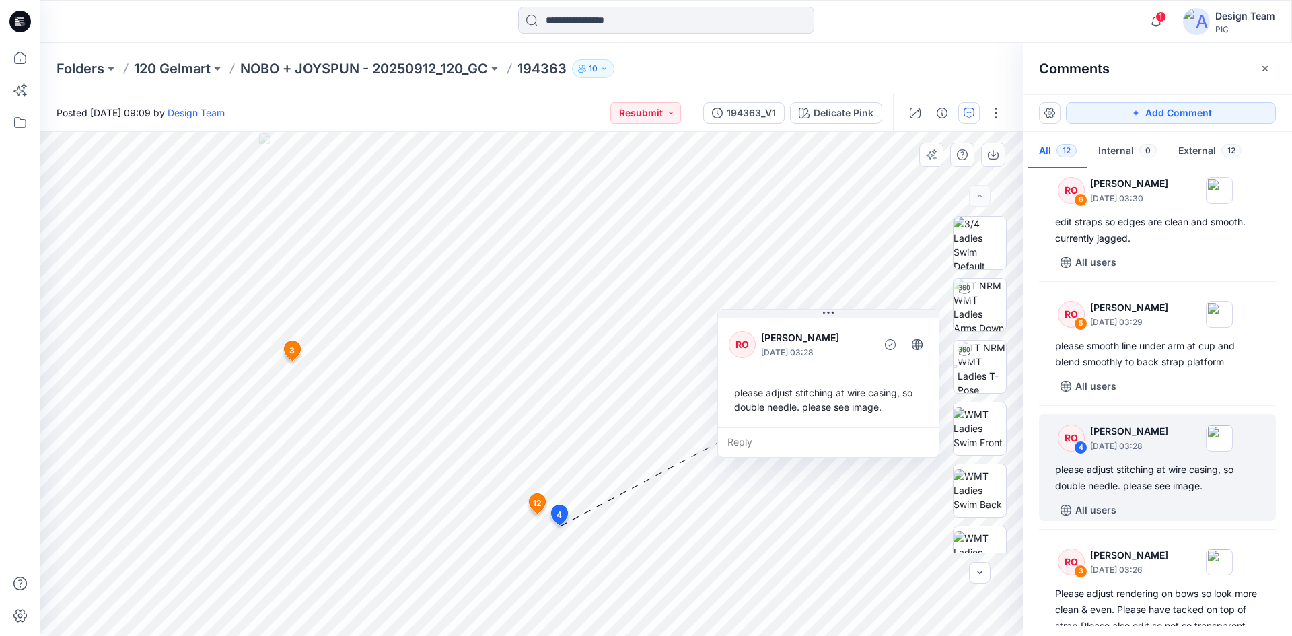
drag, startPoint x: 577, startPoint y: 573, endPoint x: 743, endPoint y: 356, distance: 273.5
click at [743, 356] on div "RO" at bounding box center [742, 344] width 27 height 27
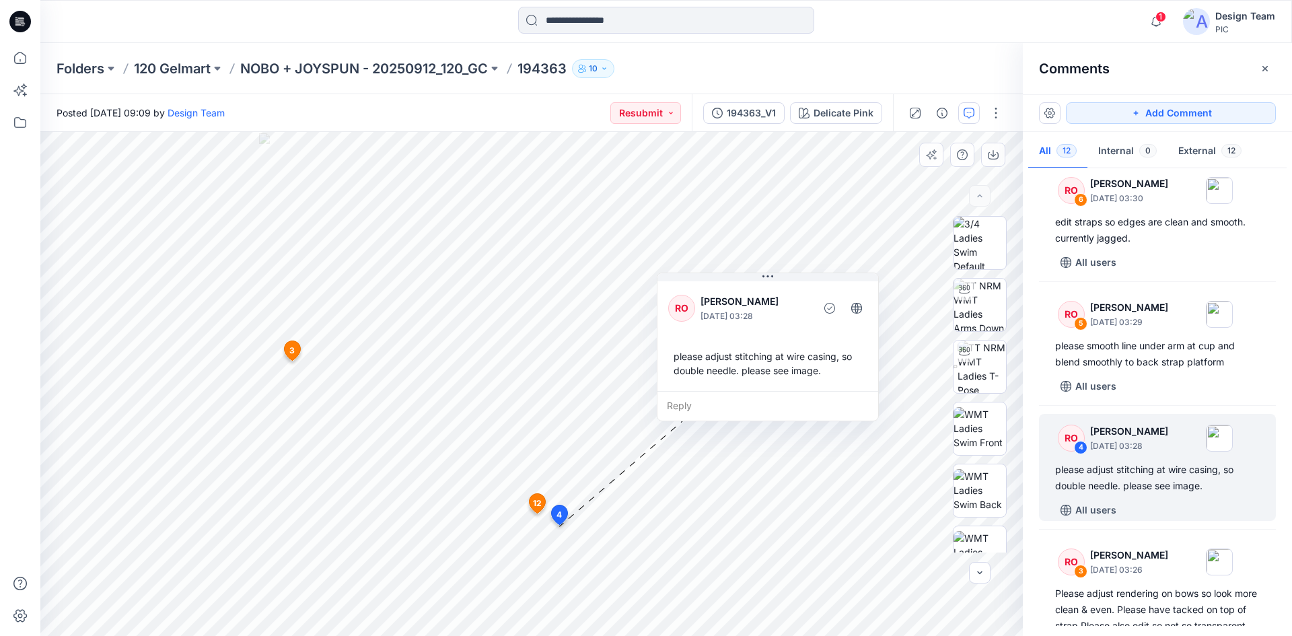
drag, startPoint x: 799, startPoint y: 410, endPoint x: 739, endPoint y: 374, distance: 70.6
click at [739, 374] on div "please adjust stitching at wire casing, so double needle. please see image." at bounding box center [767, 363] width 199 height 39
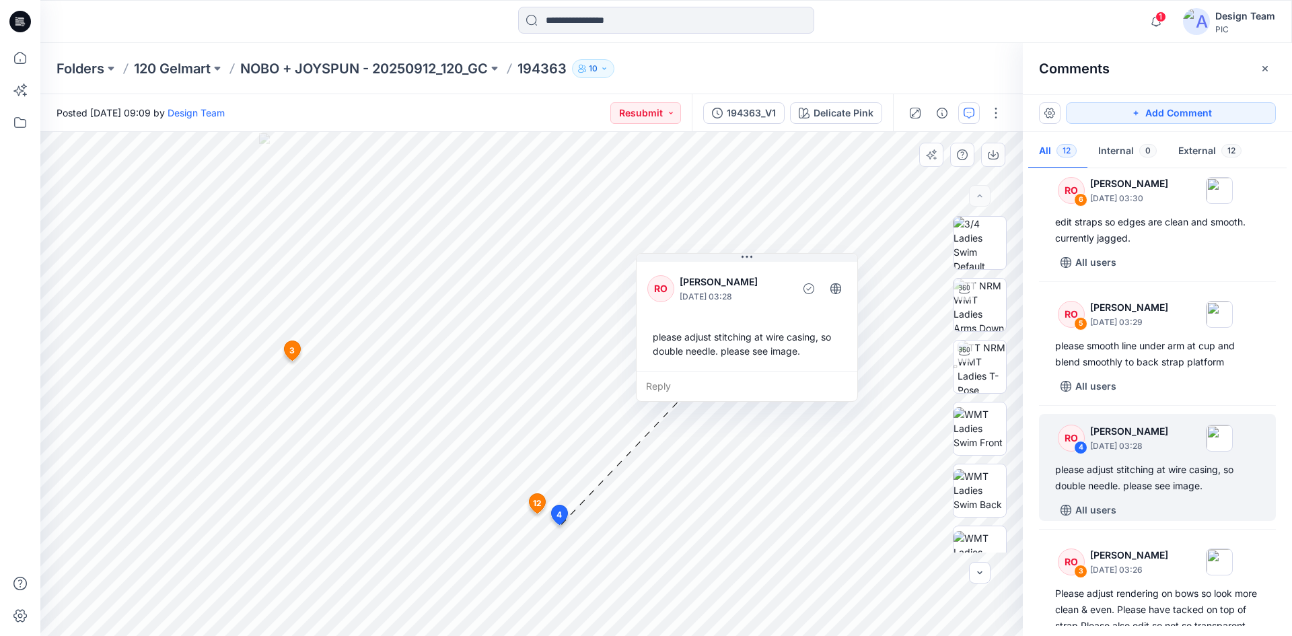
drag, startPoint x: 778, startPoint y: 394, endPoint x: 757, endPoint y: 375, distance: 28.6
click at [757, 375] on div "Reply" at bounding box center [746, 386] width 221 height 30
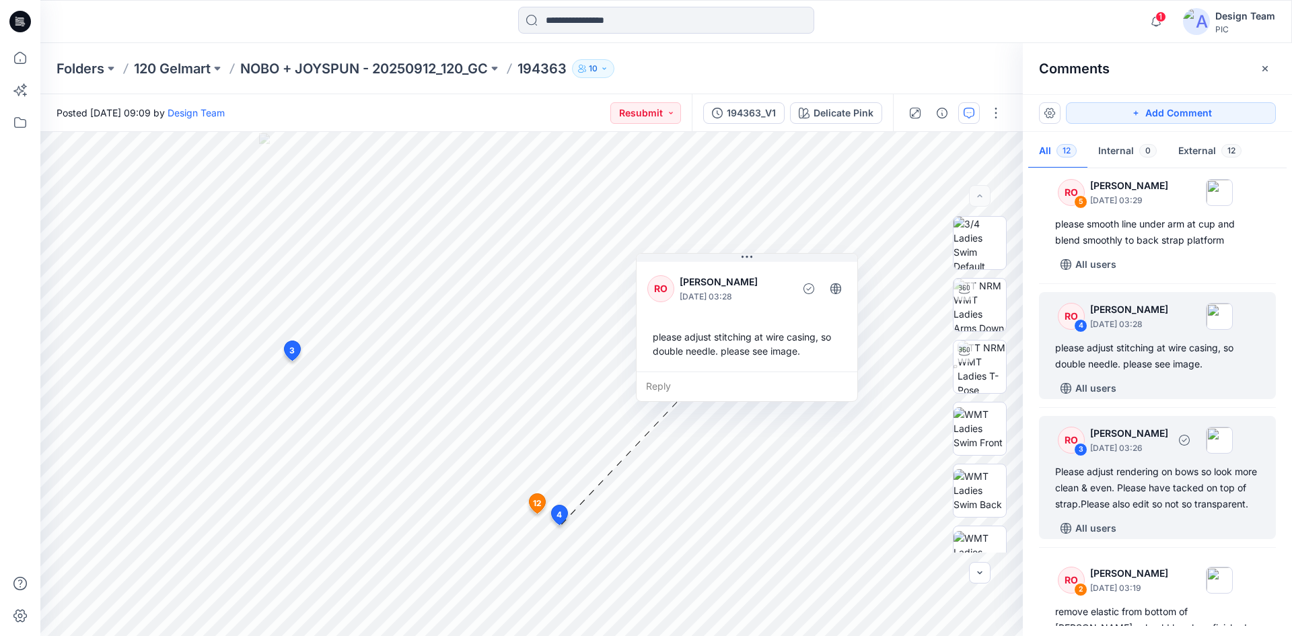
scroll to position [875, 0]
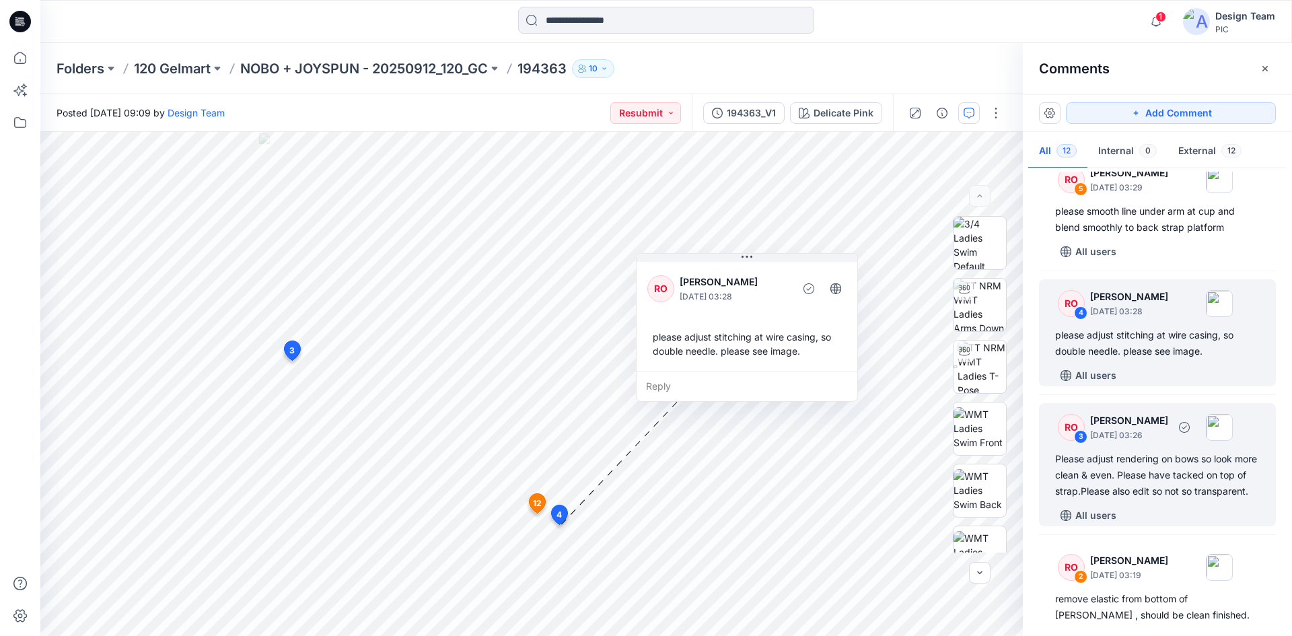
click at [1161, 487] on div "Please adjust rendering on bows so look more clean & even. Please have tacked o…" at bounding box center [1157, 475] width 205 height 48
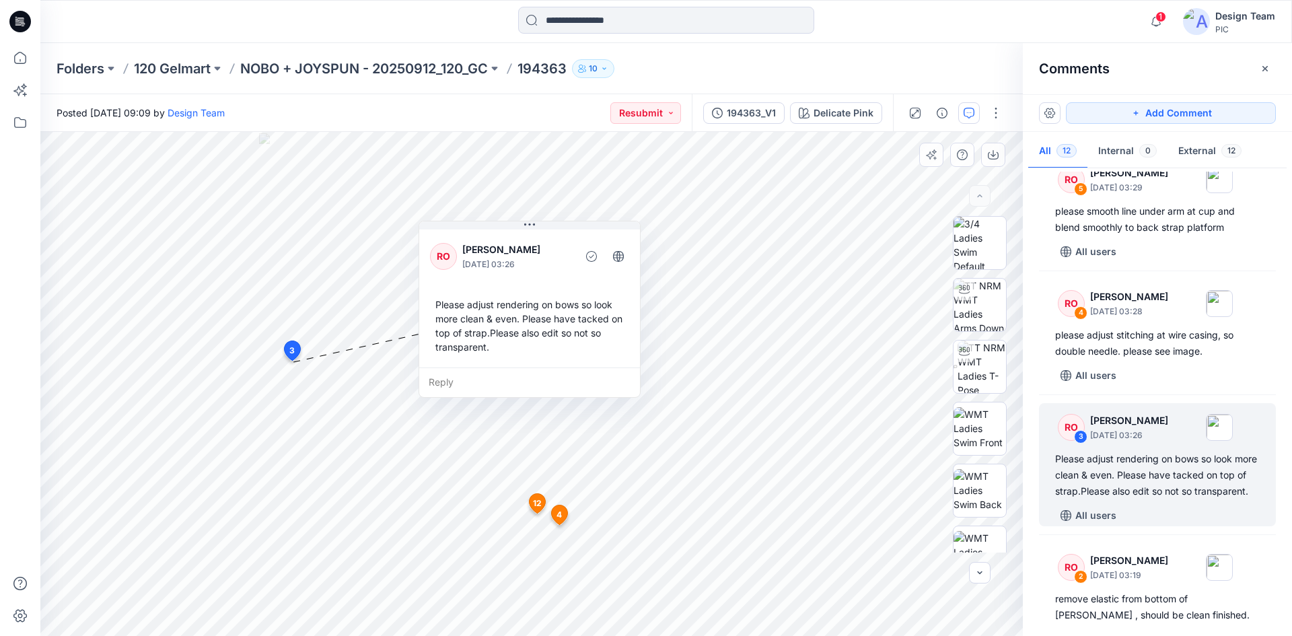
drag, startPoint x: 533, startPoint y: 387, endPoint x: 558, endPoint y: 345, distance: 48.2
click at [558, 345] on div "Please adjust rendering on bows so look more clean & even. Please have tacked o…" at bounding box center [529, 325] width 199 height 67
drag, startPoint x: 548, startPoint y: 354, endPoint x: 560, endPoint y: 351, distance: 13.1
click at [549, 349] on div "Please adjust rendering on bows so look more clean & even. Please have tacked o…" at bounding box center [528, 322] width 199 height 67
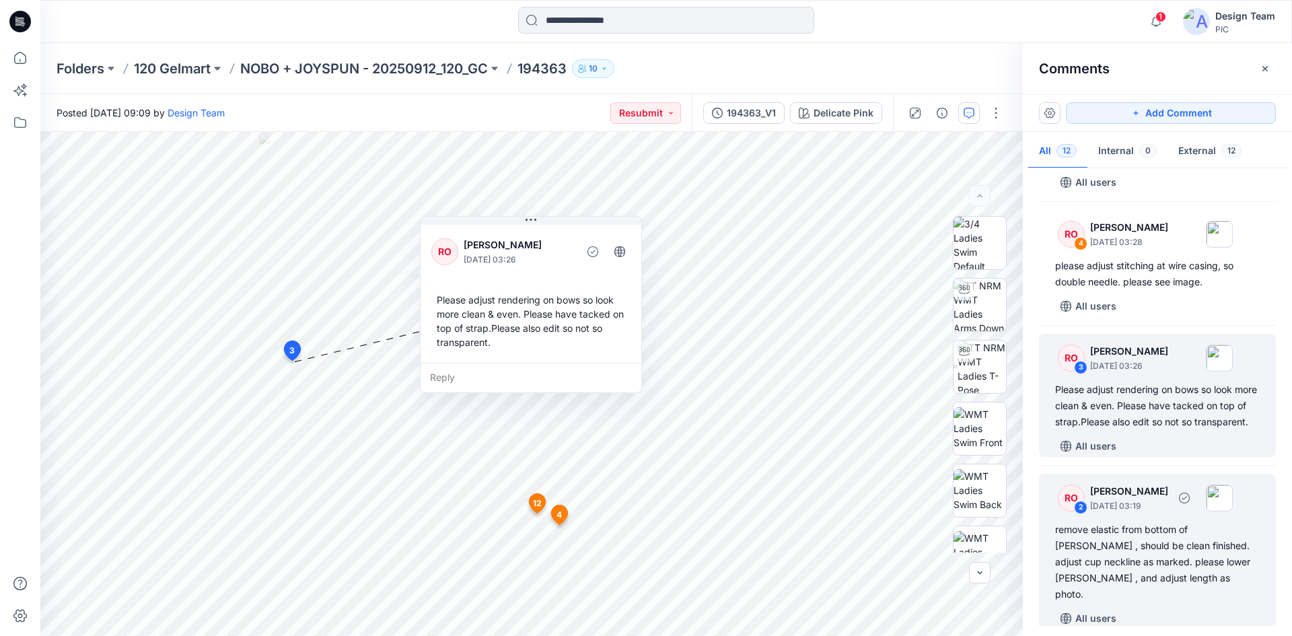
scroll to position [1009, 0]
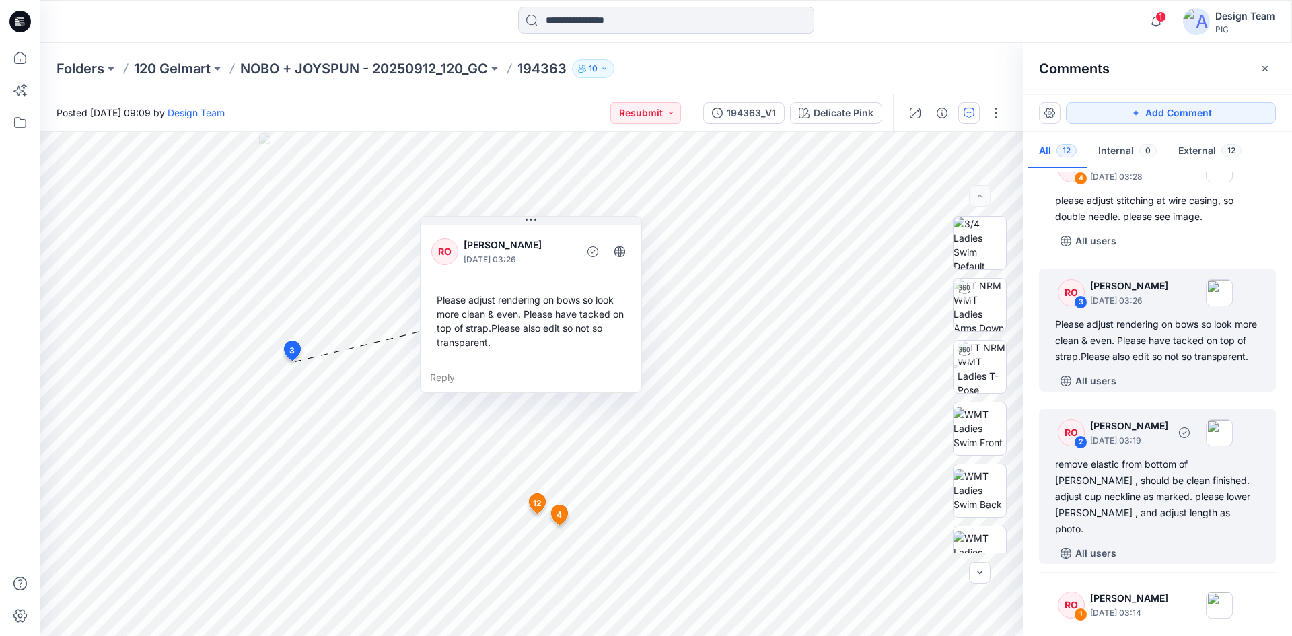
click at [1128, 496] on div "remove elastic from bottom of [PERSON_NAME] , should be clean finished. adjust …" at bounding box center [1157, 496] width 205 height 81
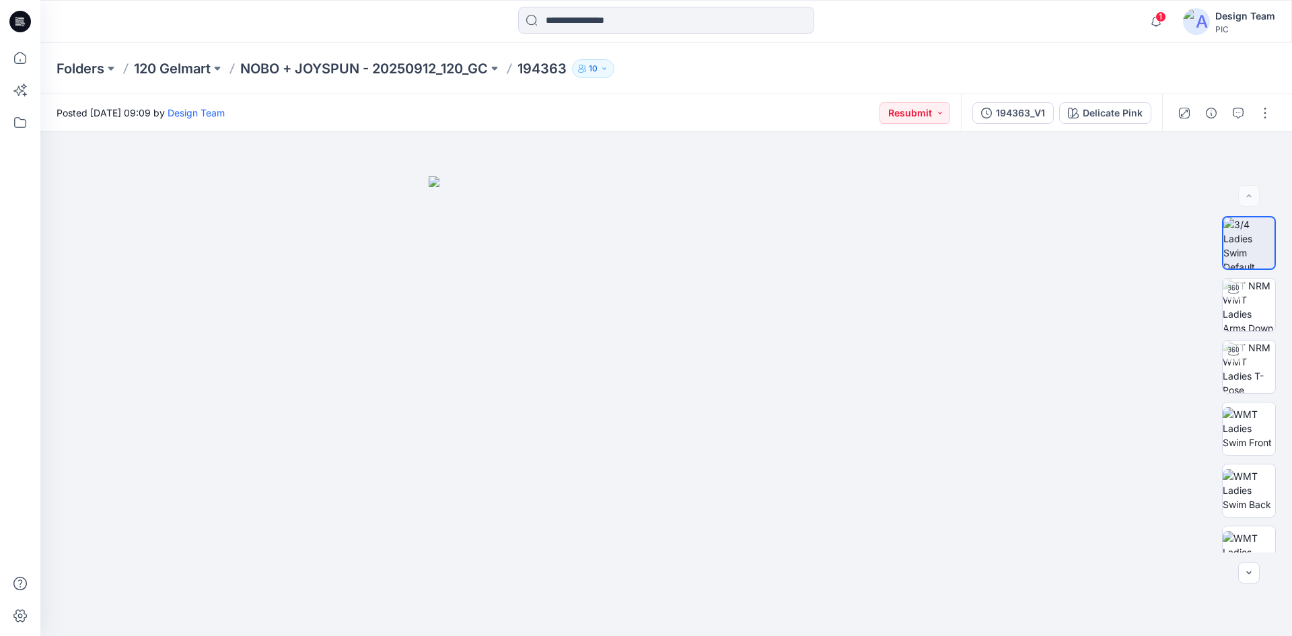
click at [28, 19] on icon at bounding box center [20, 22] width 22 height 22
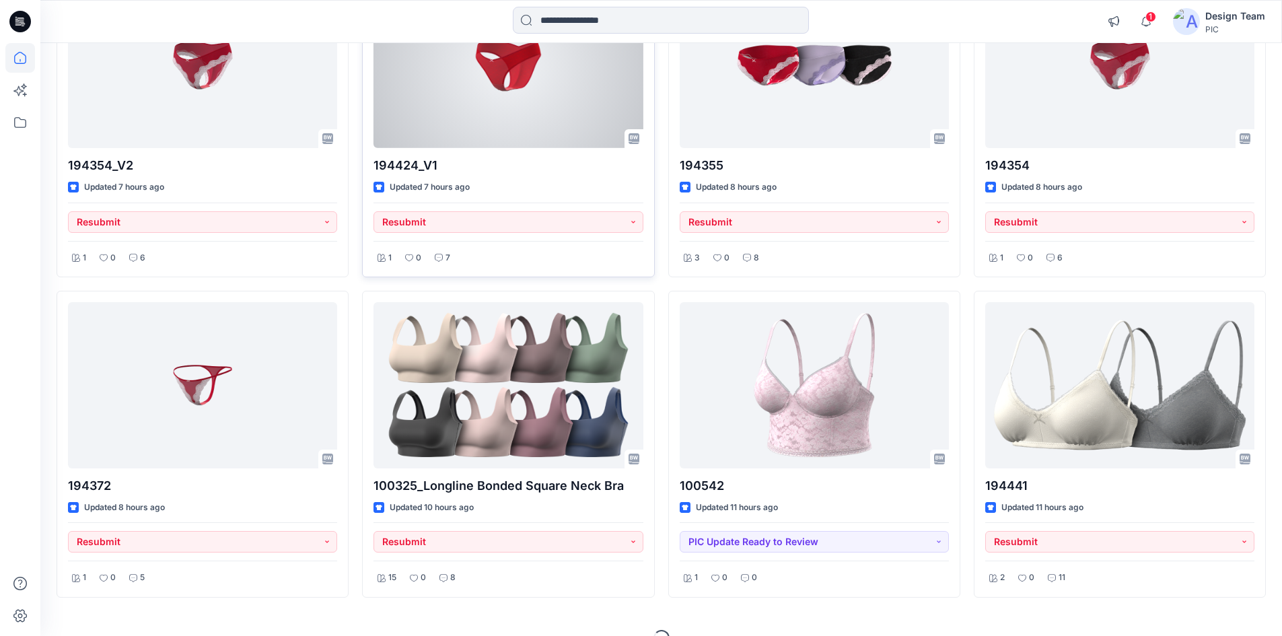
scroll to position [564, 0]
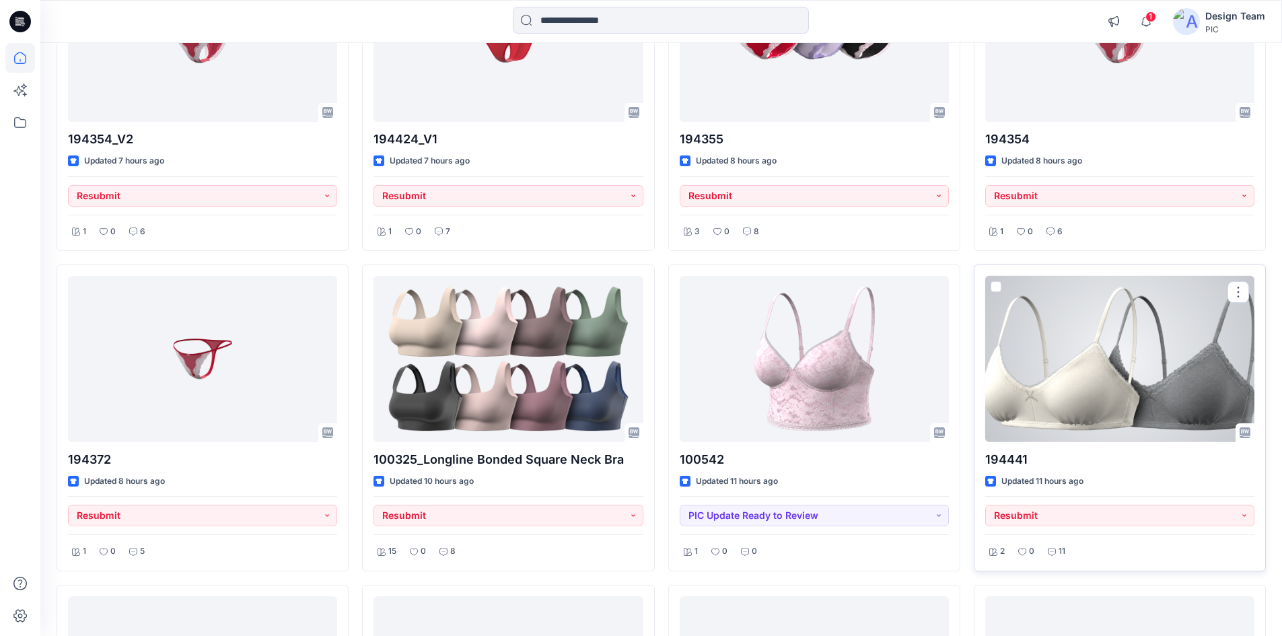
click at [1035, 377] on div at bounding box center [1119, 359] width 269 height 166
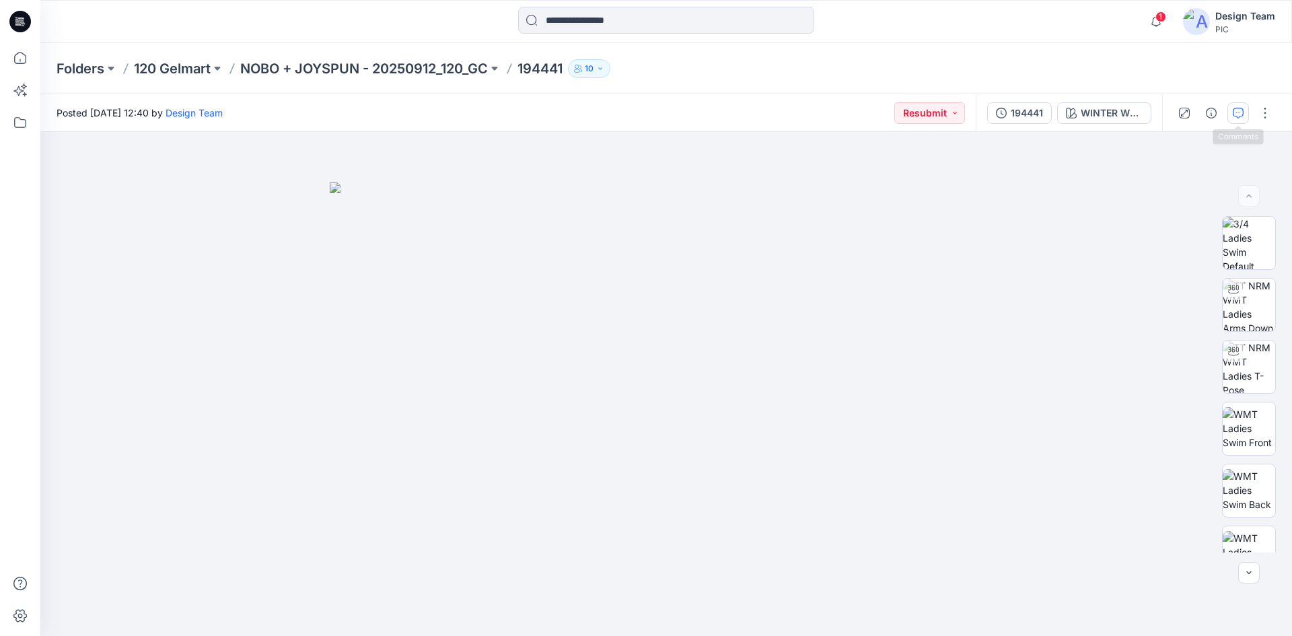
click at [1229, 111] on button "button" at bounding box center [1238, 113] width 22 height 22
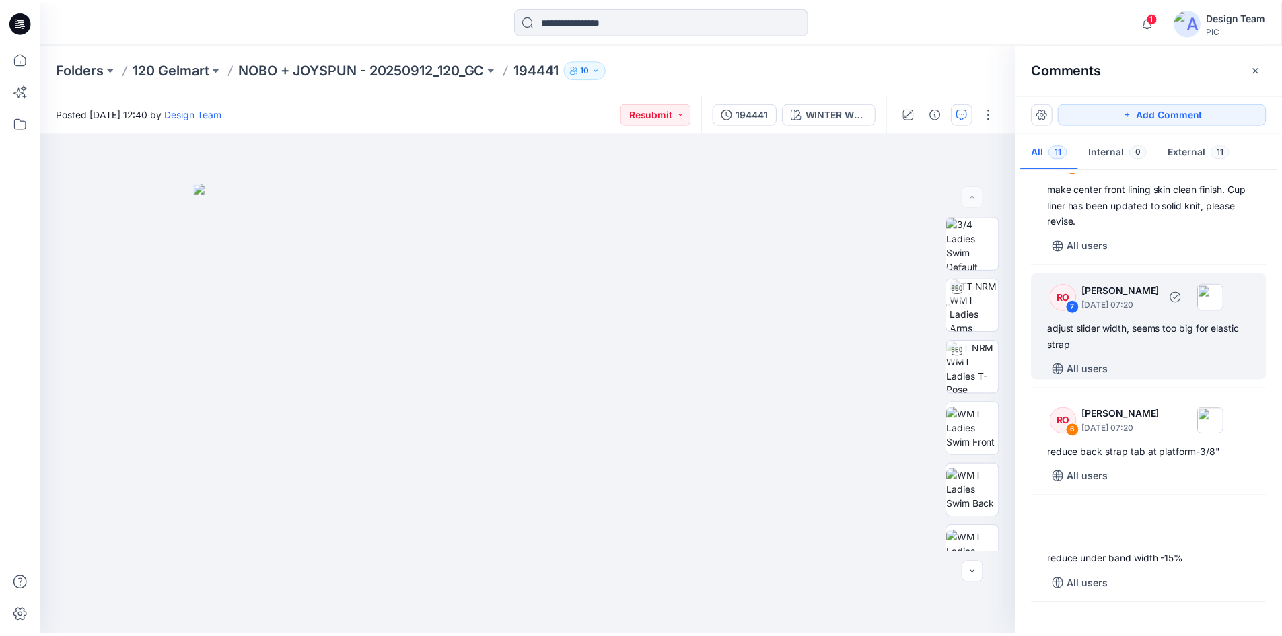
scroll to position [336, 0]
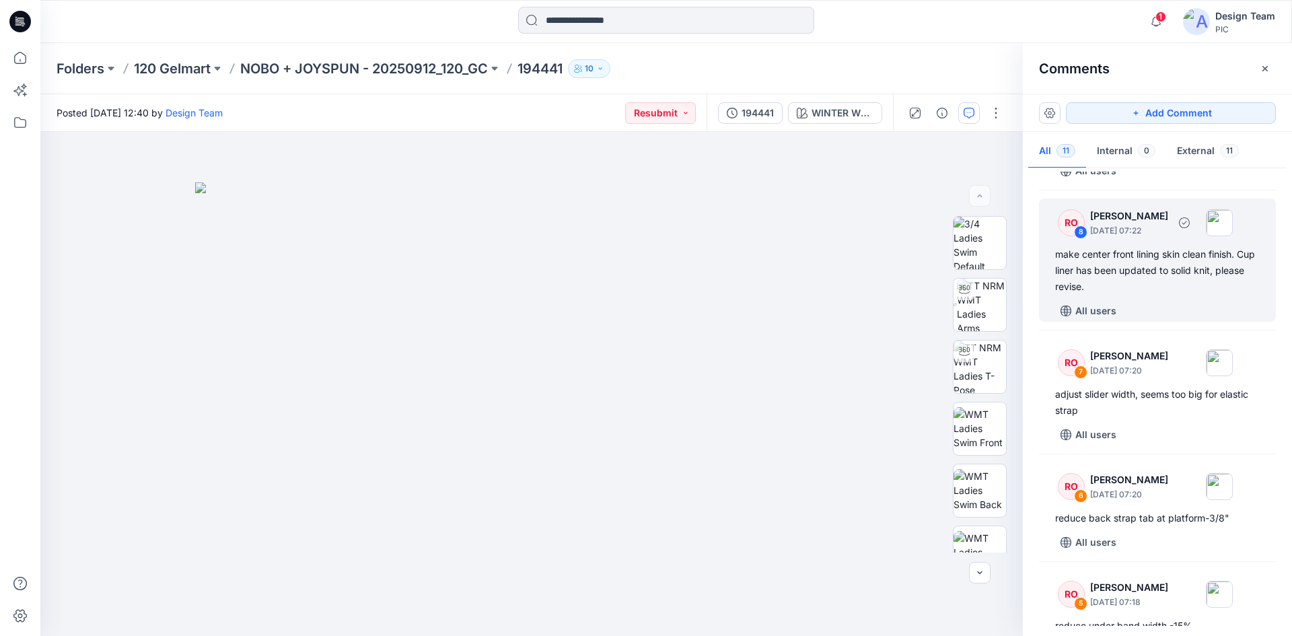
click at [1160, 322] on div "All users" at bounding box center [1165, 311] width 221 height 22
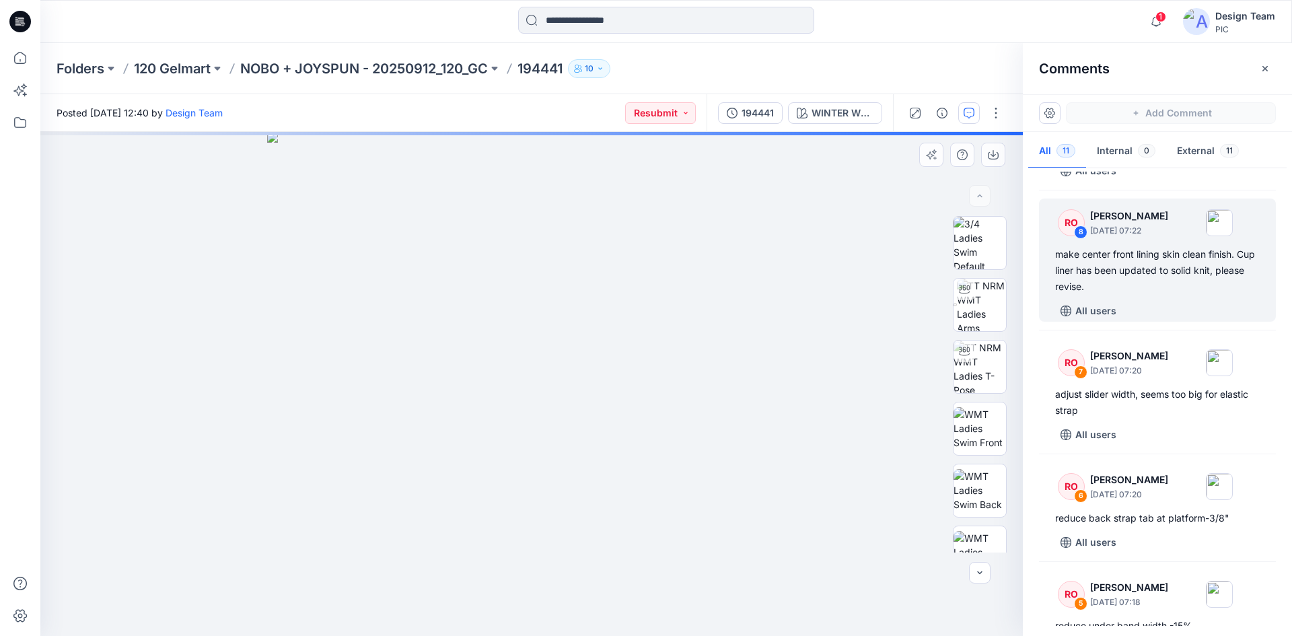
click at [829, 380] on div "WINTER WHITE Loading... Material Properties Loading..." at bounding box center [531, 384] width 982 height 504
click at [642, 49] on div "Folders 120 Gelmart NOBO + JOYSPUN - 20250912_120_GC 194441 10" at bounding box center [665, 68] width 1251 height 51
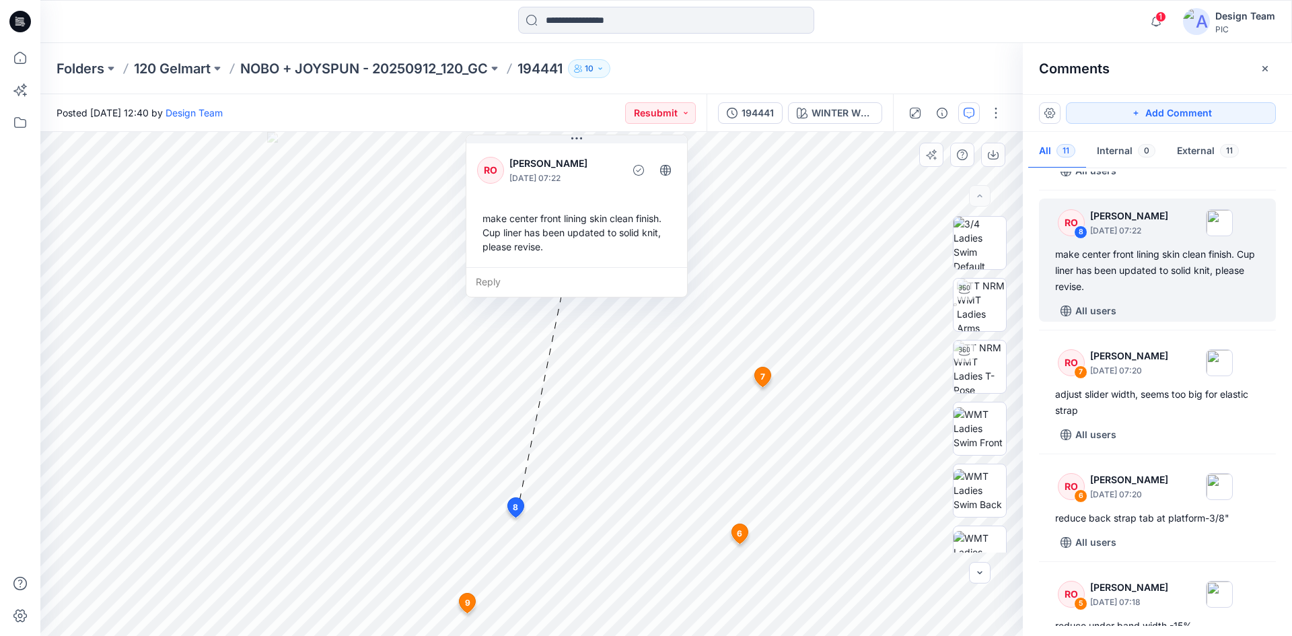
drag, startPoint x: 569, startPoint y: 467, endPoint x: 540, endPoint y: 196, distance: 272.0
click at [540, 196] on div "RO Raquel Ortiz September 27, 2025 07:22 make center front lining skin clean fi…" at bounding box center [576, 204] width 221 height 126
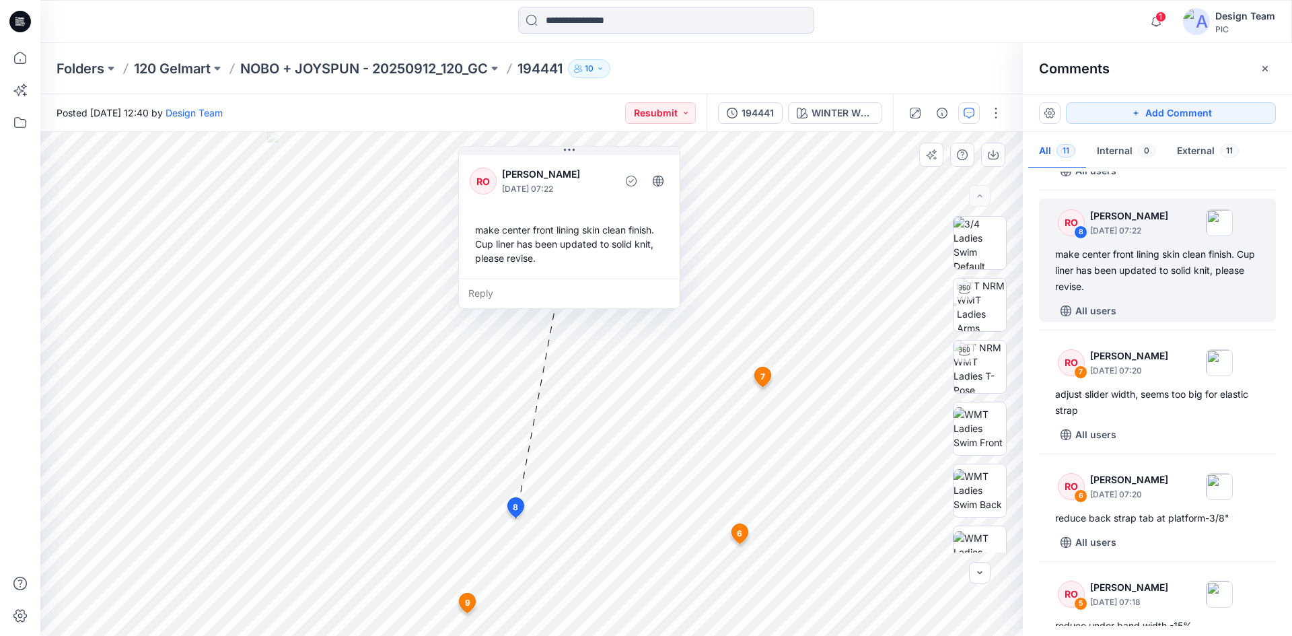
drag, startPoint x: 632, startPoint y: 271, endPoint x: 624, endPoint y: 283, distance: 13.6
click at [624, 283] on div "Reply" at bounding box center [569, 294] width 221 height 30
click at [28, 23] on icon at bounding box center [20, 22] width 22 height 22
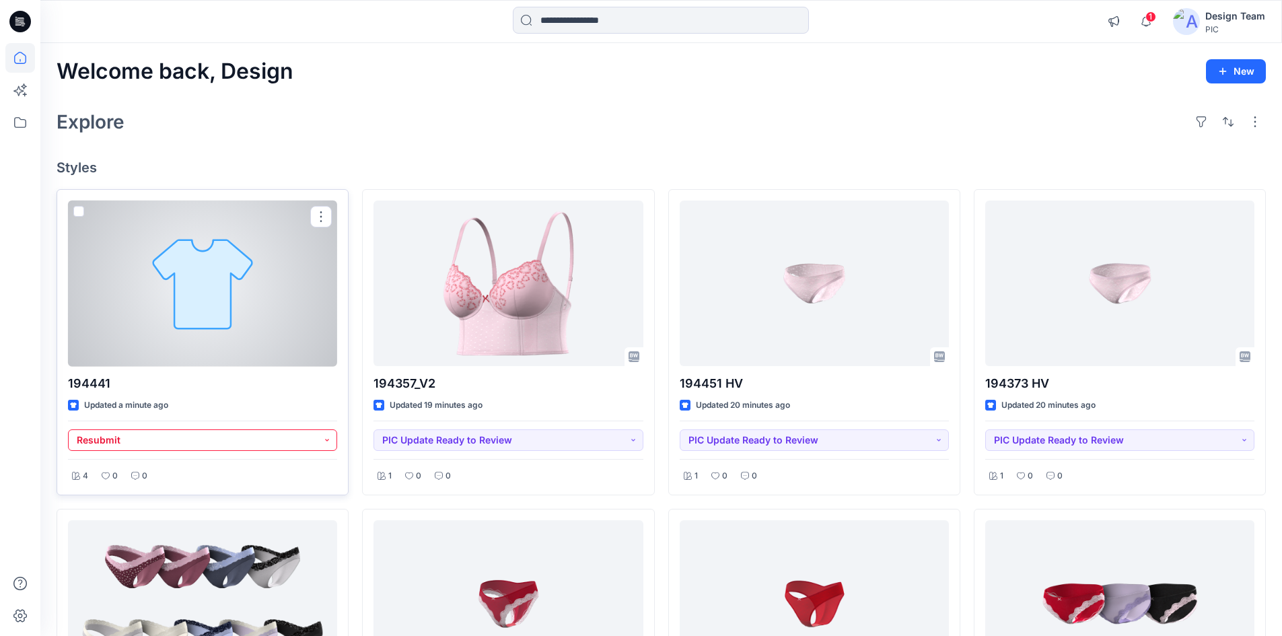
click at [300, 440] on button "Resubmit" at bounding box center [202, 440] width 269 height 22
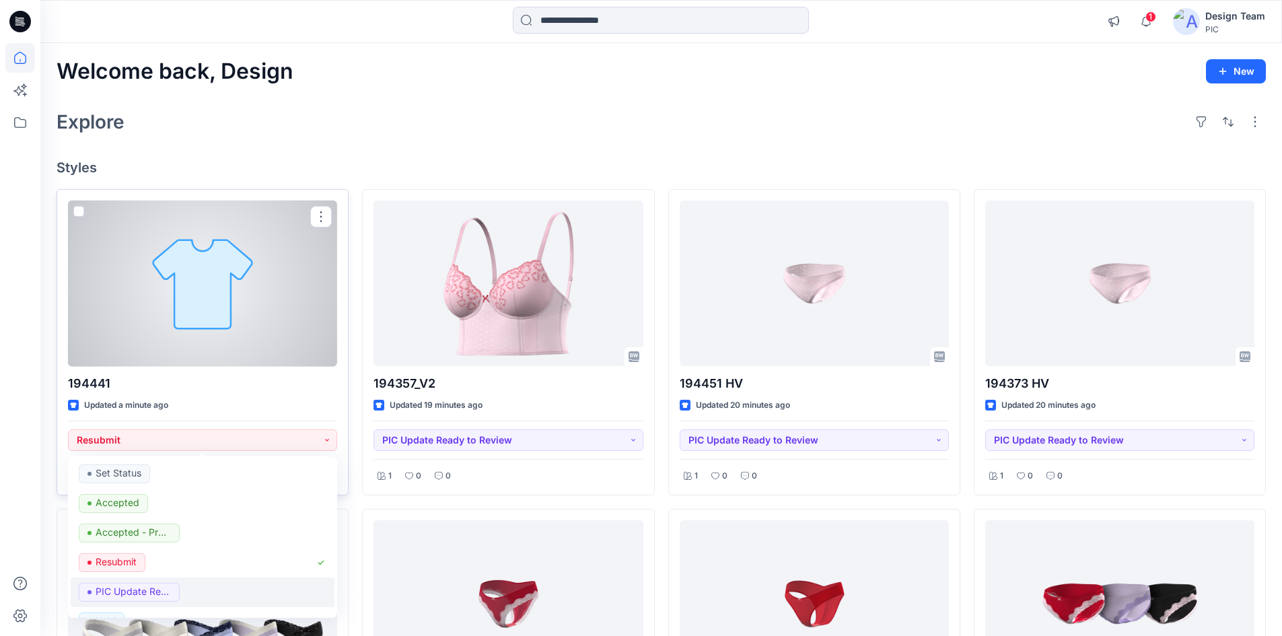
click at [186, 590] on div "PIC Update Ready to Review" at bounding box center [203, 592] width 248 height 19
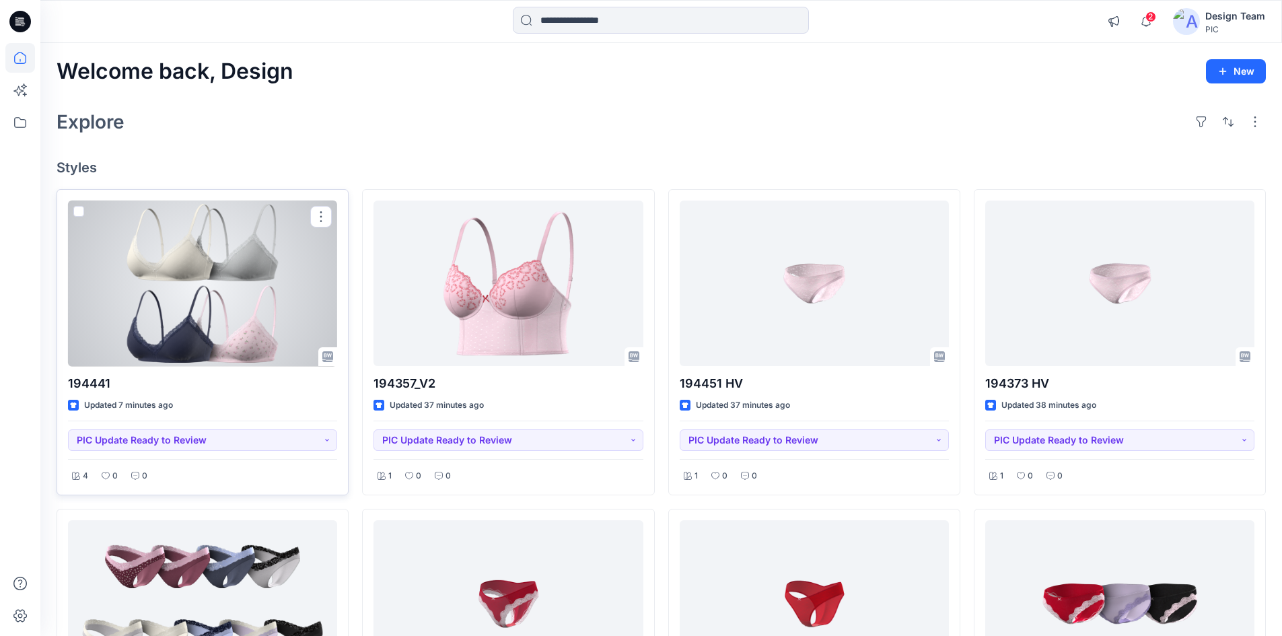
click at [182, 305] on div at bounding box center [202, 283] width 269 height 166
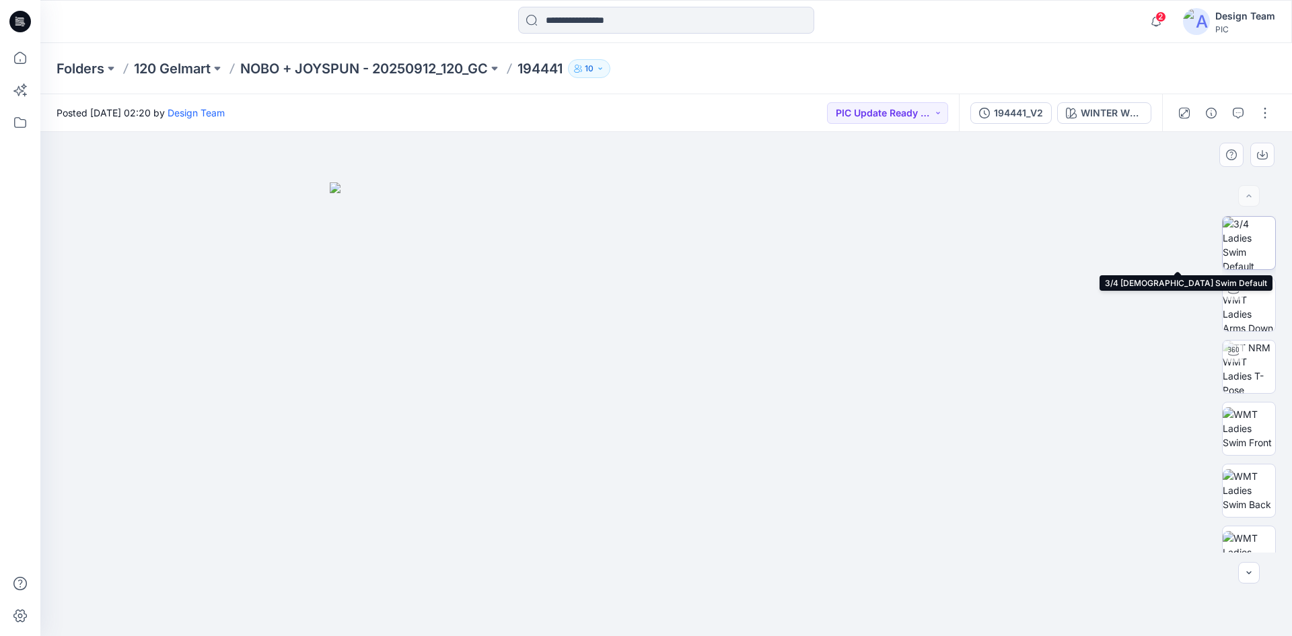
click at [1249, 259] on img at bounding box center [1248, 243] width 52 height 52
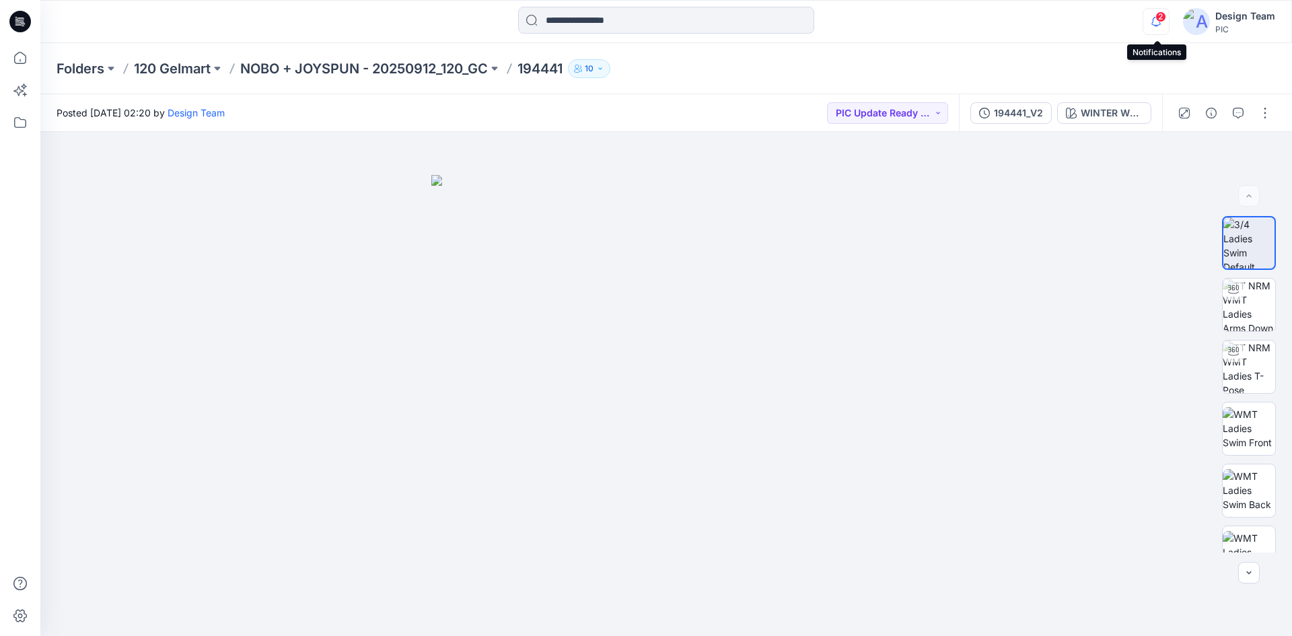
click at [1158, 30] on icon "button" at bounding box center [1156, 21] width 26 height 27
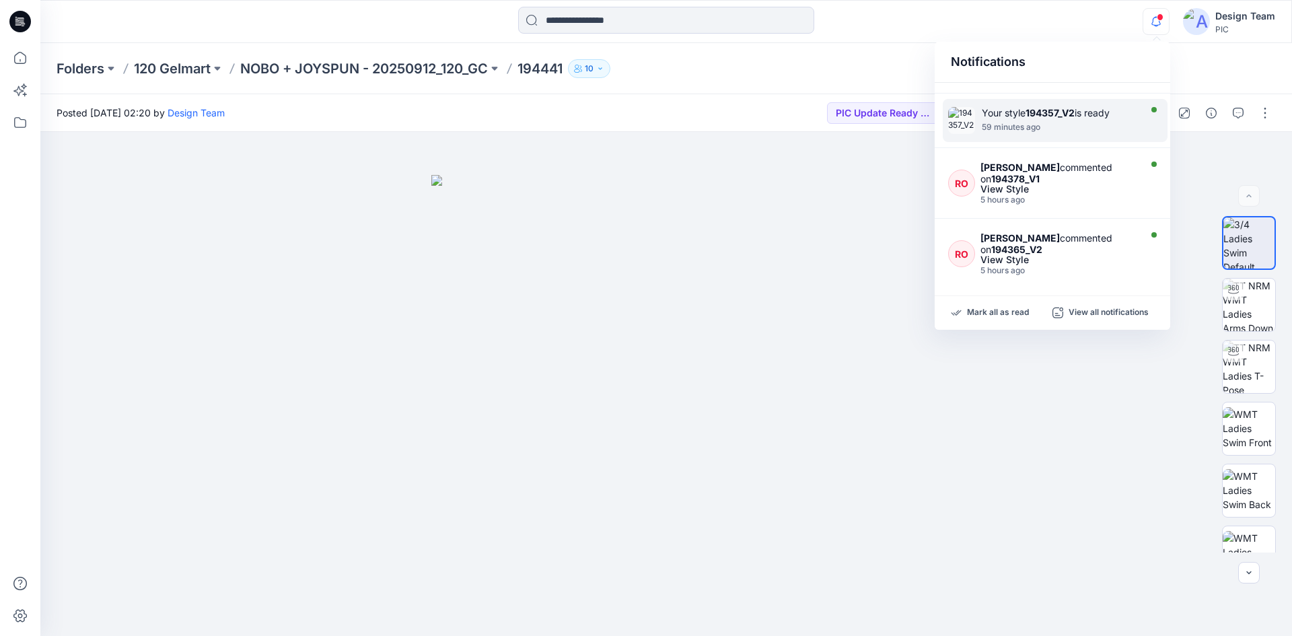
scroll to position [135, 0]
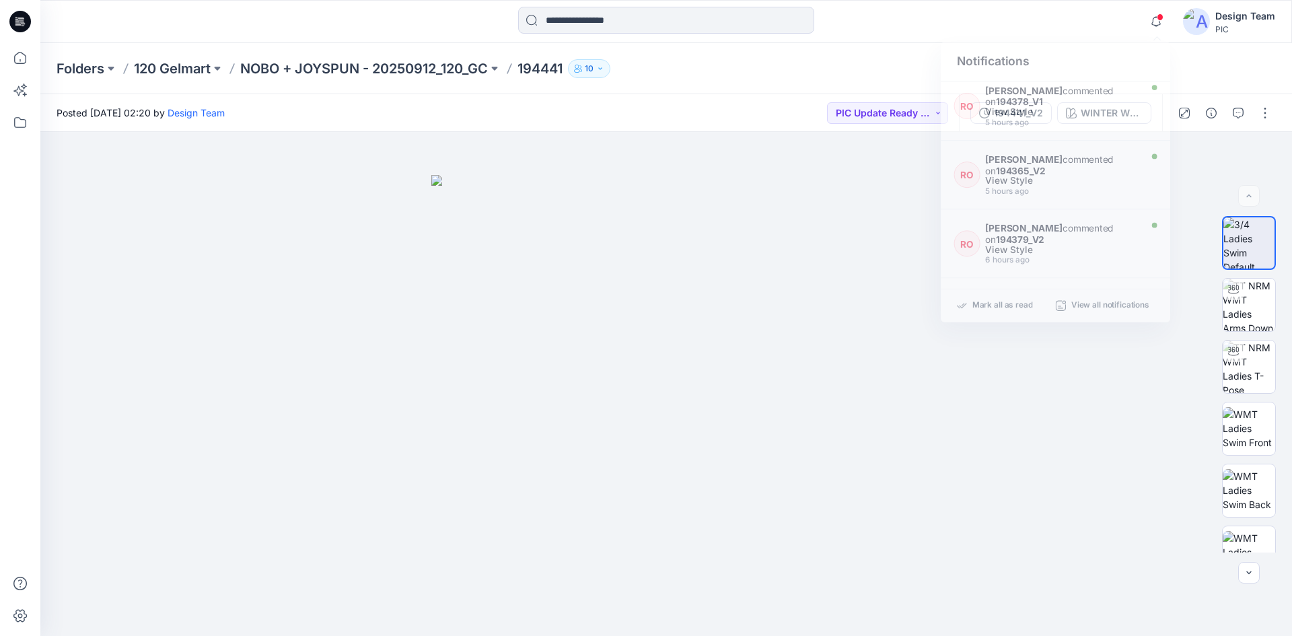
click at [889, 63] on div "Folders 120 Gelmart NOBO + JOYSPUN - 20250912_120_GC 194441 10" at bounding box center [614, 68] width 1114 height 19
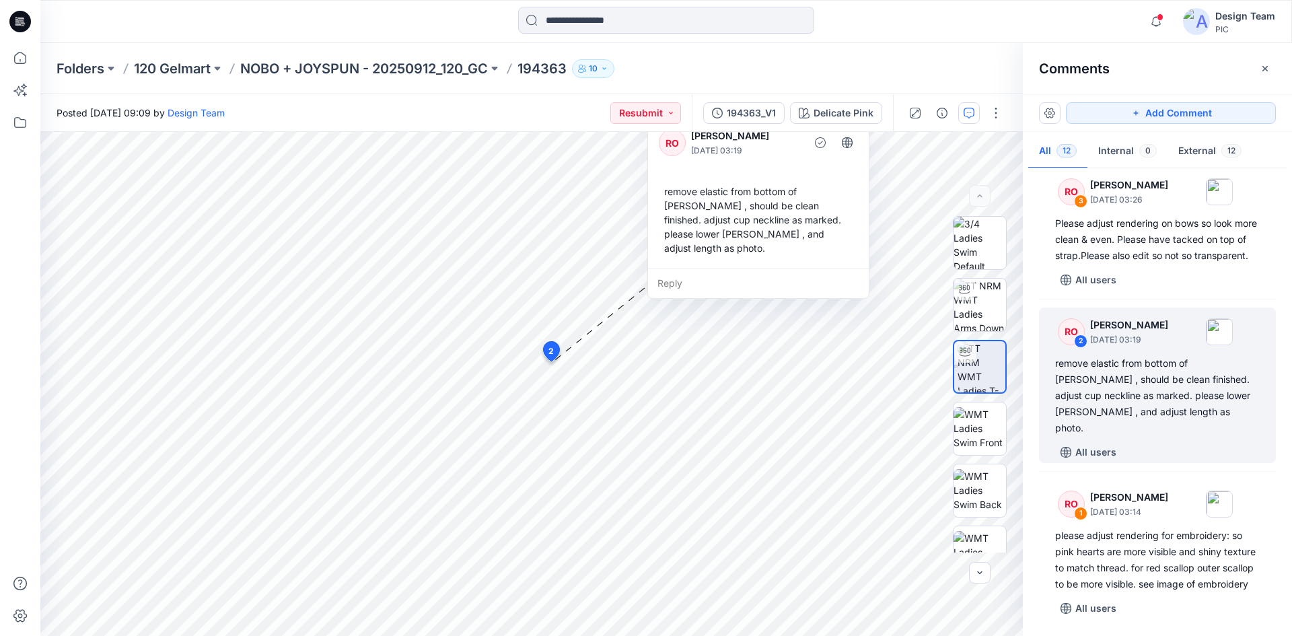
scroll to position [1127, 0]
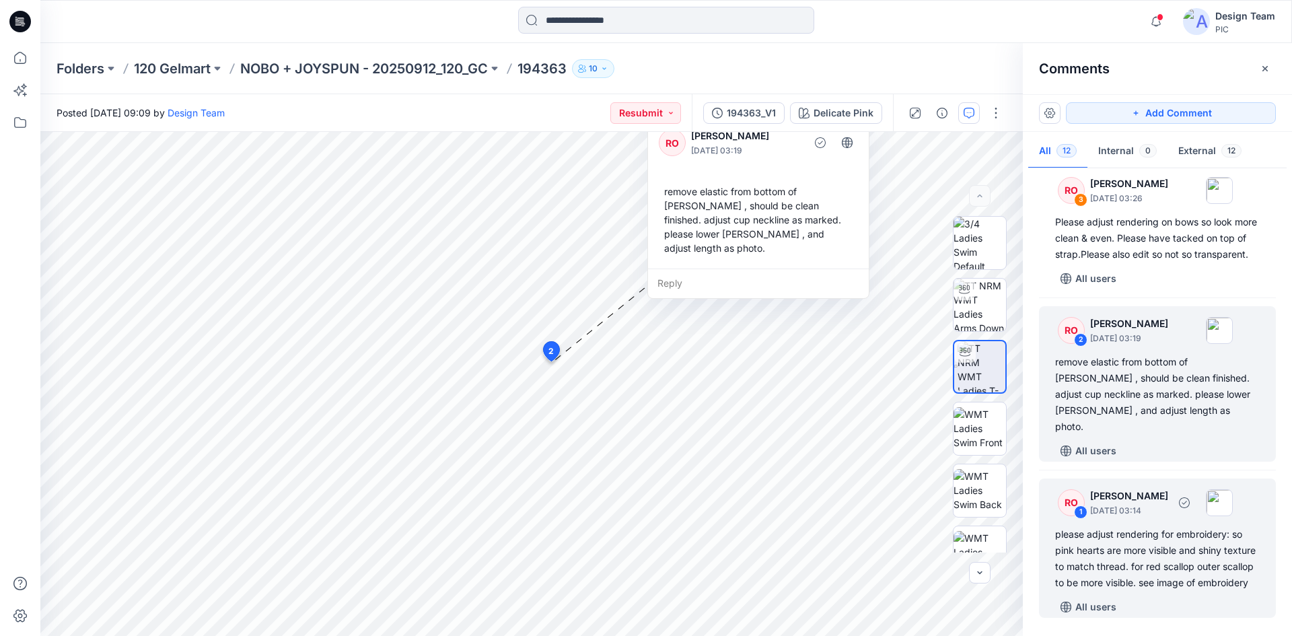
click at [1141, 568] on div "please adjust rendering for embroidery: so pink hearts are more visible and shi…" at bounding box center [1157, 558] width 205 height 65
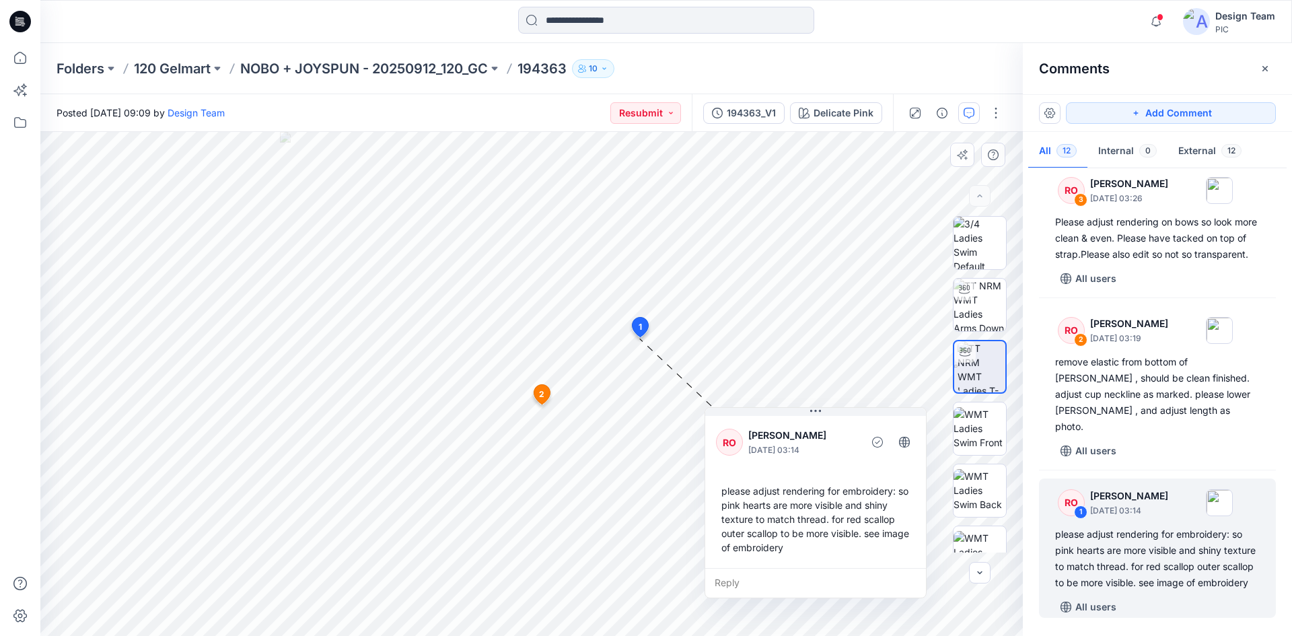
drag, startPoint x: 583, startPoint y: 280, endPoint x: 778, endPoint y: 474, distance: 275.4
click at [778, 474] on div "RO [PERSON_NAME] [DATE] 03:14 please adjust rendering for embroidery: so pink h…" at bounding box center [815, 490] width 221 height 155
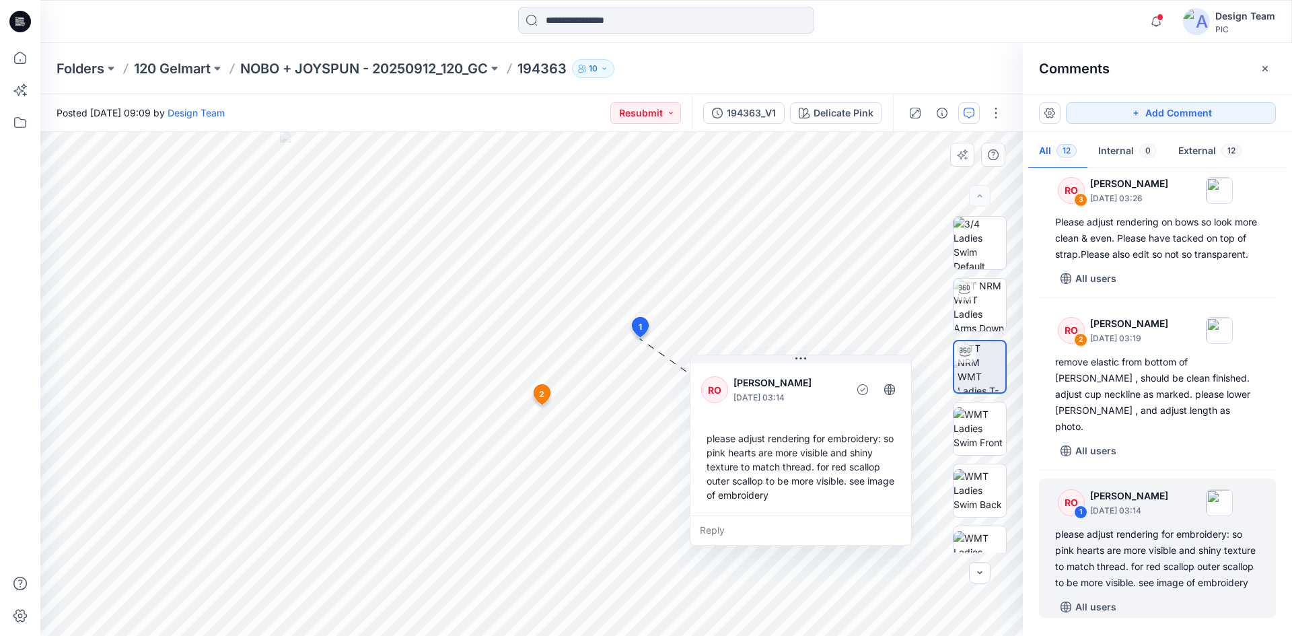
drag, startPoint x: 778, startPoint y: 491, endPoint x: 765, endPoint y: 441, distance: 52.2
click at [765, 441] on div "please adjust rendering for embroidery: so pink hearts are more visible and shi…" at bounding box center [800, 466] width 199 height 81
click at [747, 112] on div "194363_V1" at bounding box center [751, 113] width 49 height 15
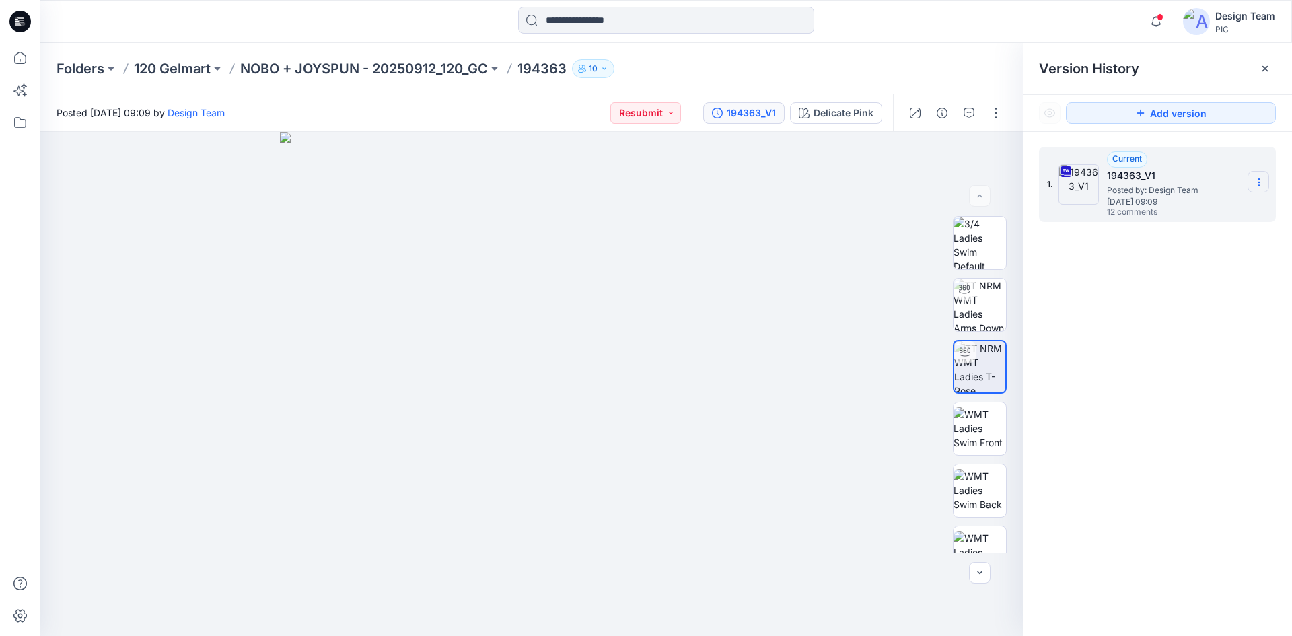
click at [1253, 186] on section at bounding box center [1258, 182] width 22 height 22
click at [1212, 210] on span "Download Source BW File" at bounding box center [1190, 208] width 113 height 16
drag, startPoint x: 524, startPoint y: 65, endPoint x: 570, endPoint y: 70, distance: 46.7
click at [566, 70] on p "194363" at bounding box center [541, 68] width 49 height 19
copy p "194363"
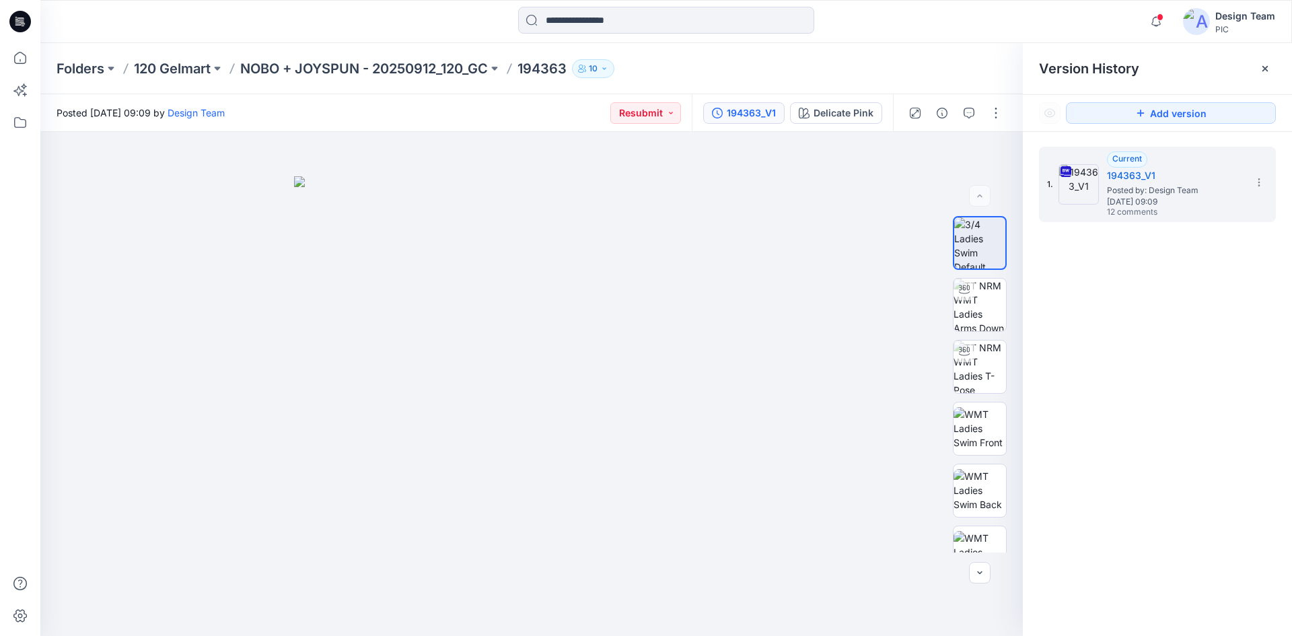
click at [777, 75] on div "Folders 120 Gelmart NOBO + JOYSPUN - 20250912_120_GC 194363 10" at bounding box center [614, 68] width 1114 height 19
